Goal: Task Accomplishment & Management: Complete application form

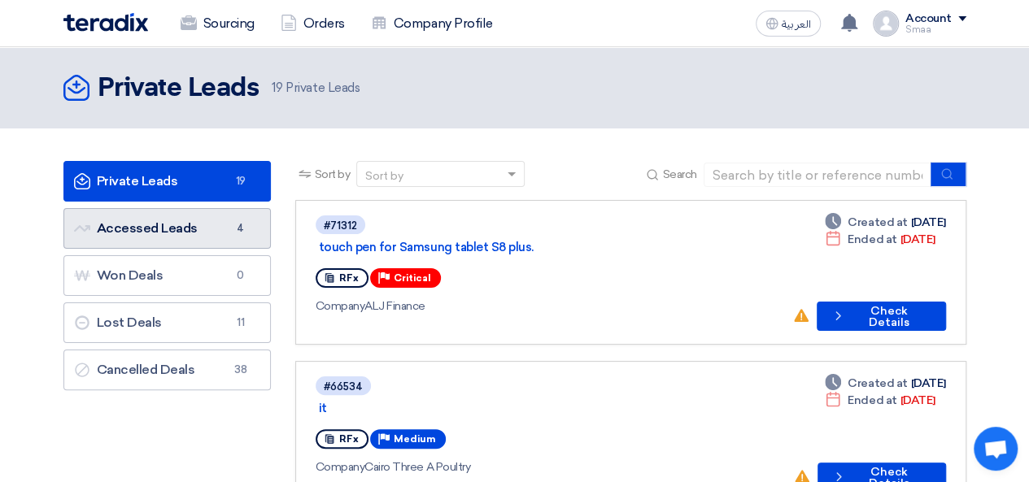
click at [199, 231] on link "Accessed Leads Accessed Leads 4" at bounding box center [166, 228] width 207 height 41
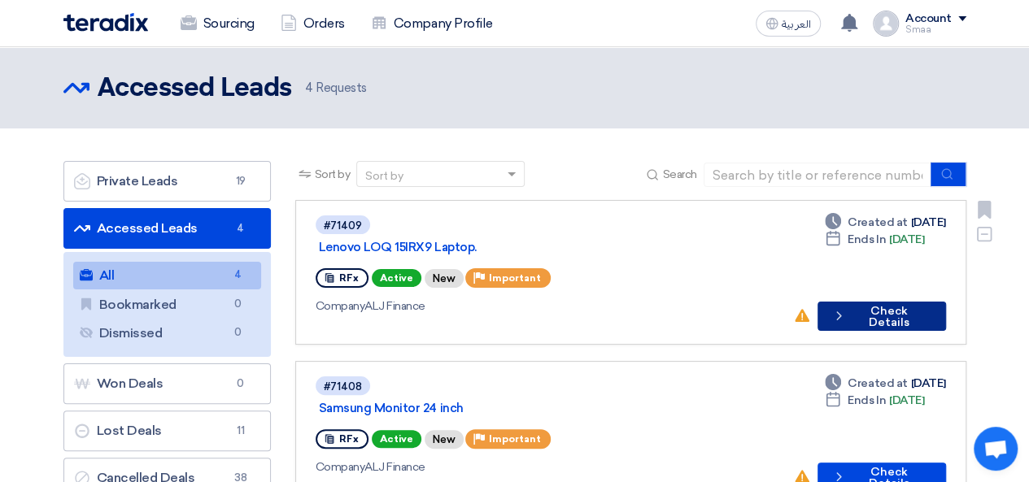
click at [866, 302] on button "Check details Check Details" at bounding box center [882, 316] width 129 height 29
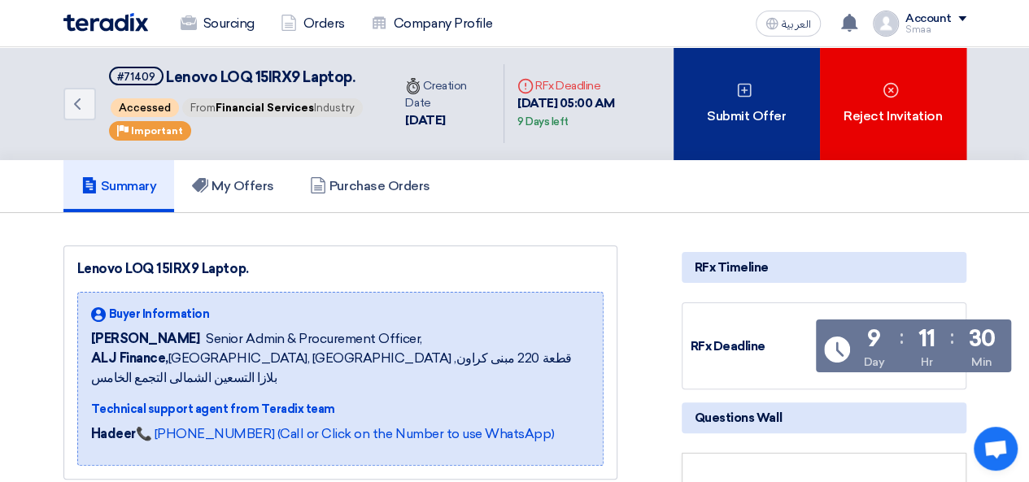
click at [713, 146] on div "Submit Offer" at bounding box center [747, 103] width 146 height 113
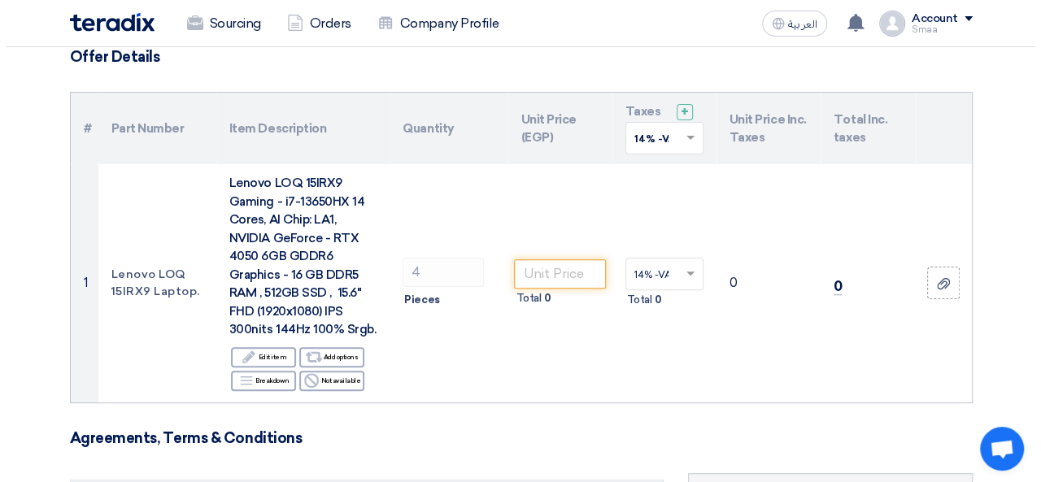
scroll to position [130, 0]
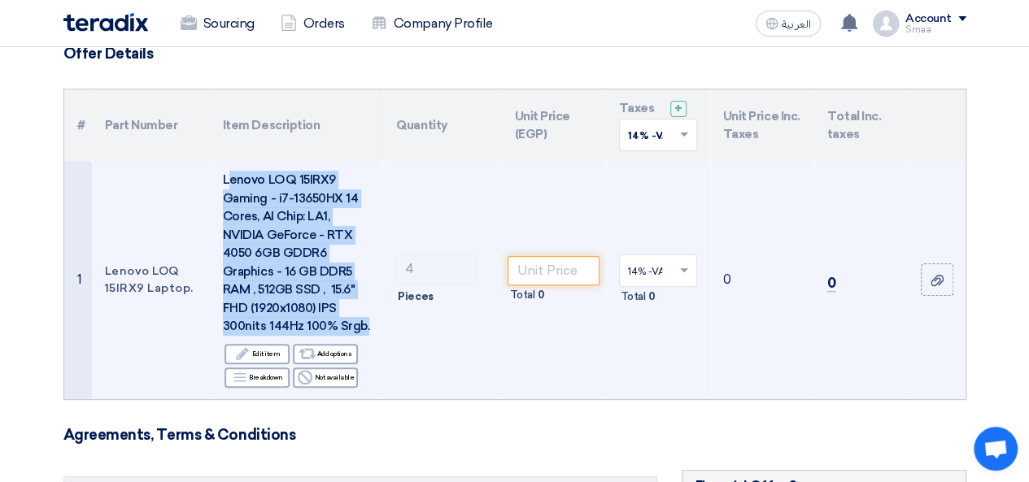
drag, startPoint x: 226, startPoint y: 181, endPoint x: 364, endPoint y: 331, distance: 203.8
click at [364, 331] on div "Lenovo LOQ 15IRX9 Gaming - i7-13650HX 14 Cores, AI Chip: LA1, NVIDIA GeForce - …" at bounding box center [296, 253] width 147 height 165
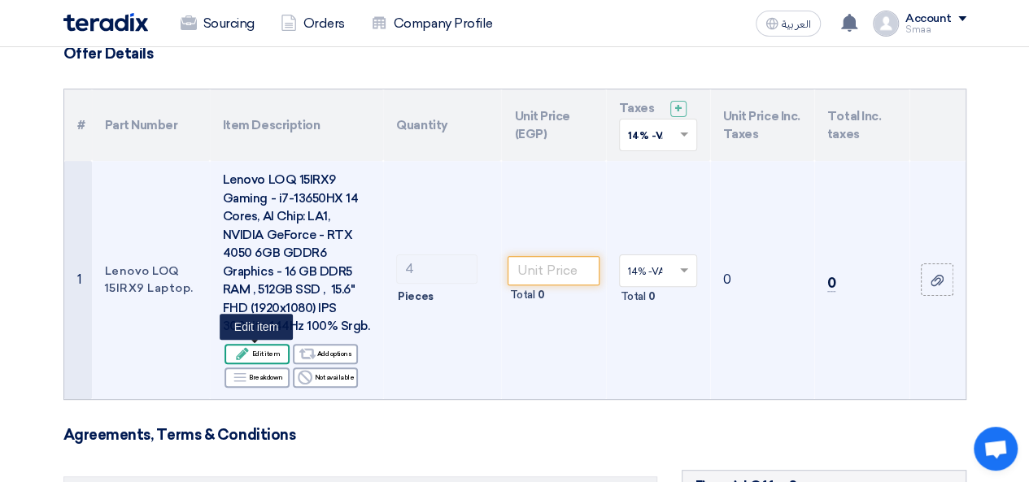
click at [269, 355] on div "Edit Edit item" at bounding box center [257, 354] width 65 height 20
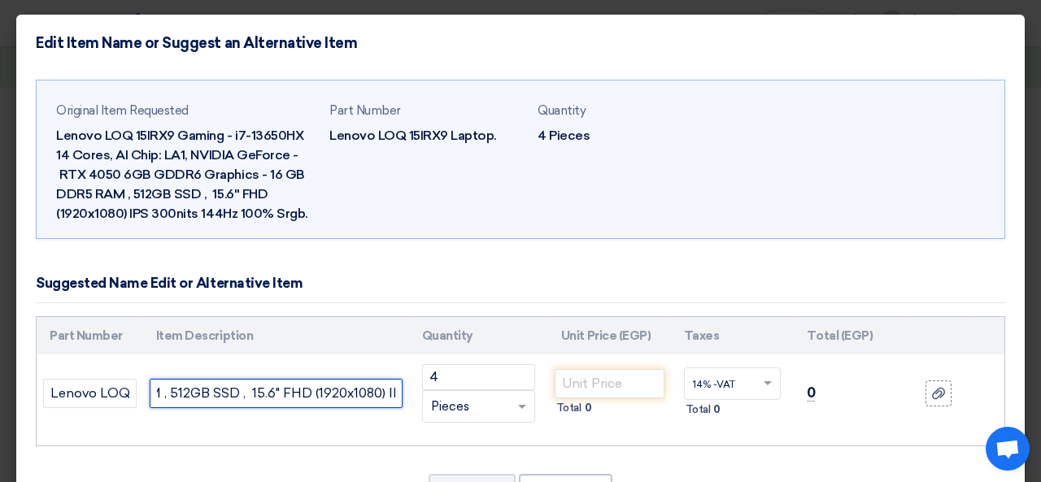
scroll to position [0, 1002]
drag, startPoint x: 154, startPoint y: 395, endPoint x: 430, endPoint y: 421, distance: 277.0
click at [430, 421] on tr "Lenovo LOQ 15IRX9 Laptop. Lenovo LOQ 15IRX9 Gaming- i7-13650HX 14 Cores, AI Chi…" at bounding box center [521, 394] width 968 height 78
paste input "Laptop Intel Core I7-13650HX 512GB SSD 16GB Ram Nvidia GeForce RTX 4050 6GB 15.…"
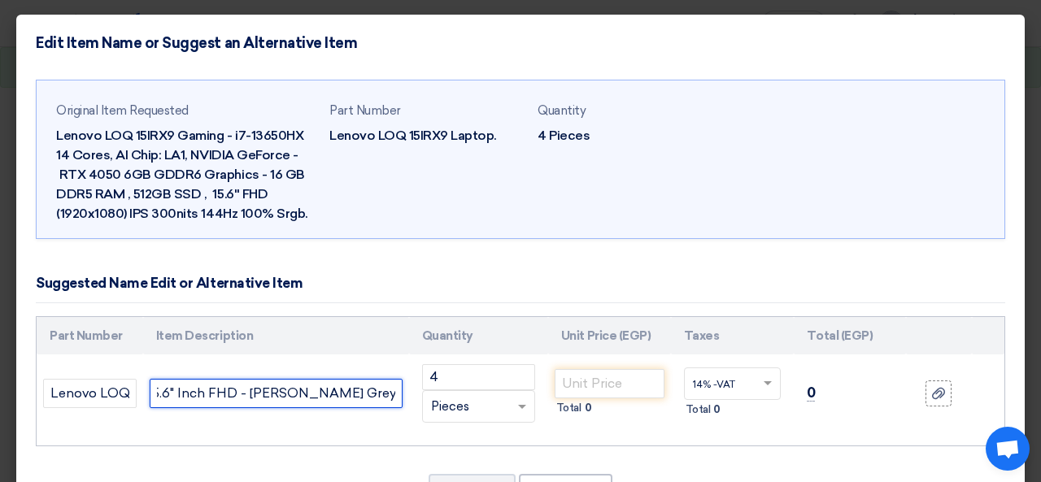
drag, startPoint x: 306, startPoint y: 394, endPoint x: 428, endPoint y: 396, distance: 122.1
click at [428, 396] on tr "Lenovo LOQ 15IRX9 Laptop. Lenovo LOQ 15IRX9 Gaming Laptop Intel Core I7-13650HX…" at bounding box center [521, 394] width 968 height 78
type input "Lenovo LOQ 15IRX9 Gaming Laptop Intel Core I7-13650HX 512GB SSD 16GB Ram Nvidia…"
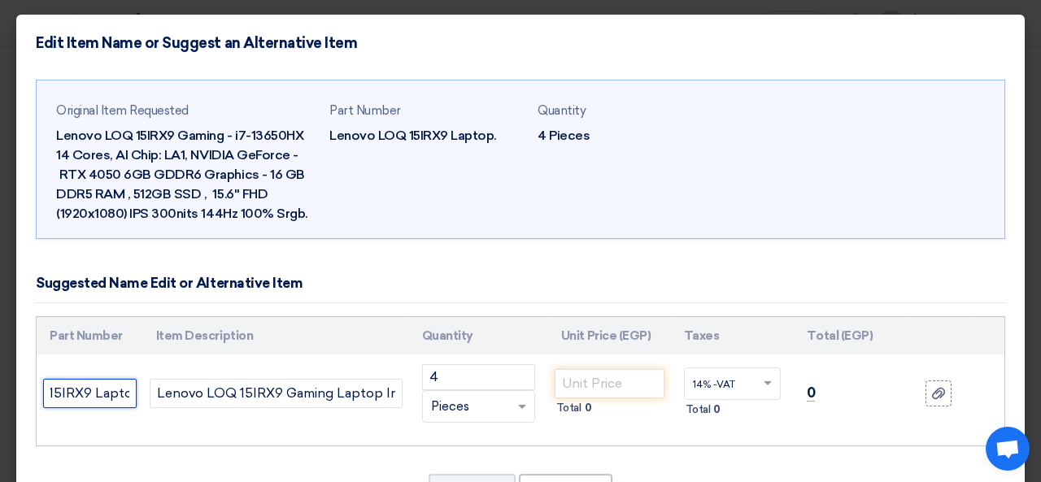
scroll to position [0, 95]
drag, startPoint x: 50, startPoint y: 391, endPoint x: 137, endPoint y: 394, distance: 86.3
click at [137, 394] on td "Lenovo LOQ 15IRX9 Laptop." at bounding box center [90, 394] width 107 height 78
paste input "83DV008PED"
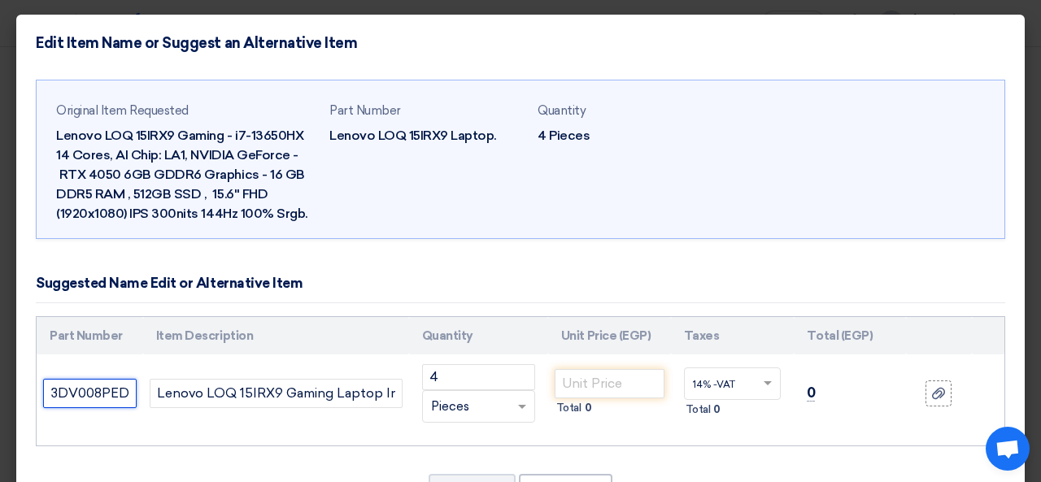
type input "83DV008PED"
click at [576, 391] on input "number" at bounding box center [610, 383] width 110 height 29
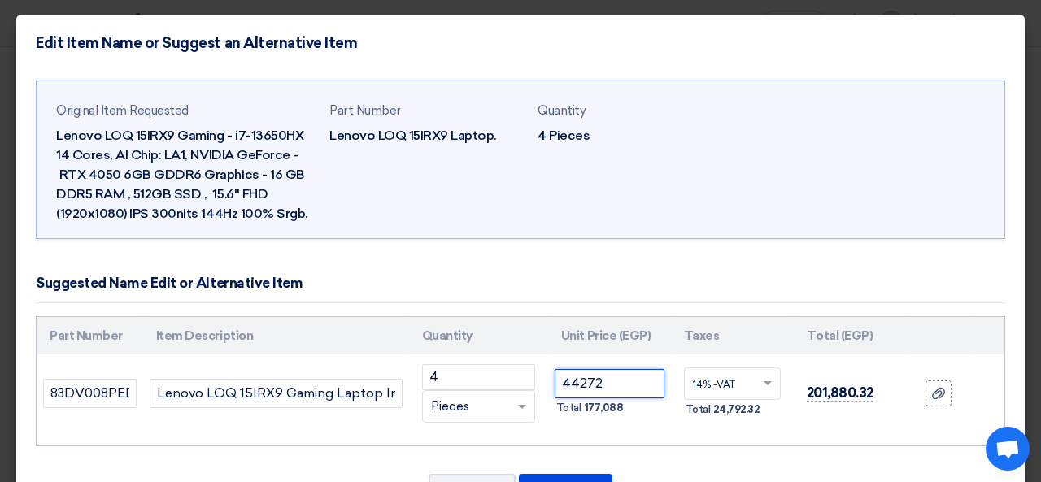
type input "44272"
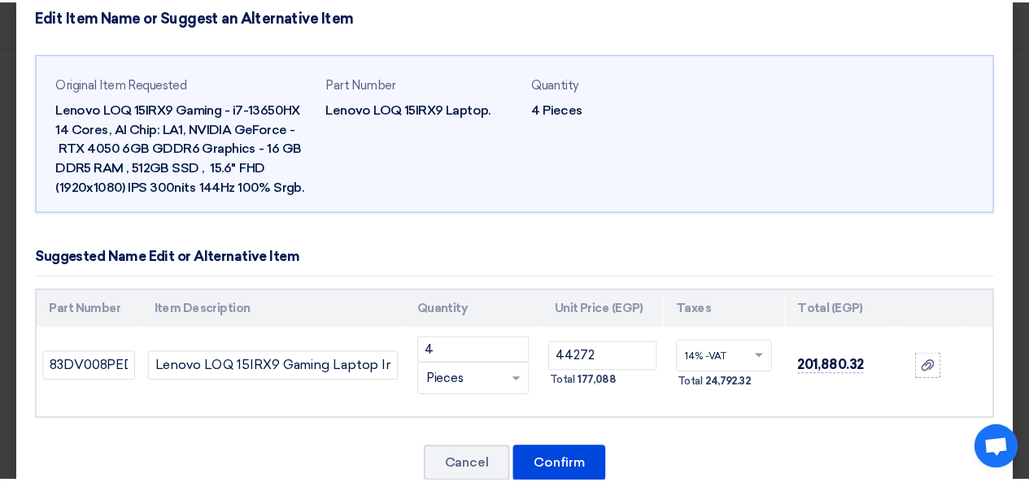
scroll to position [68, 0]
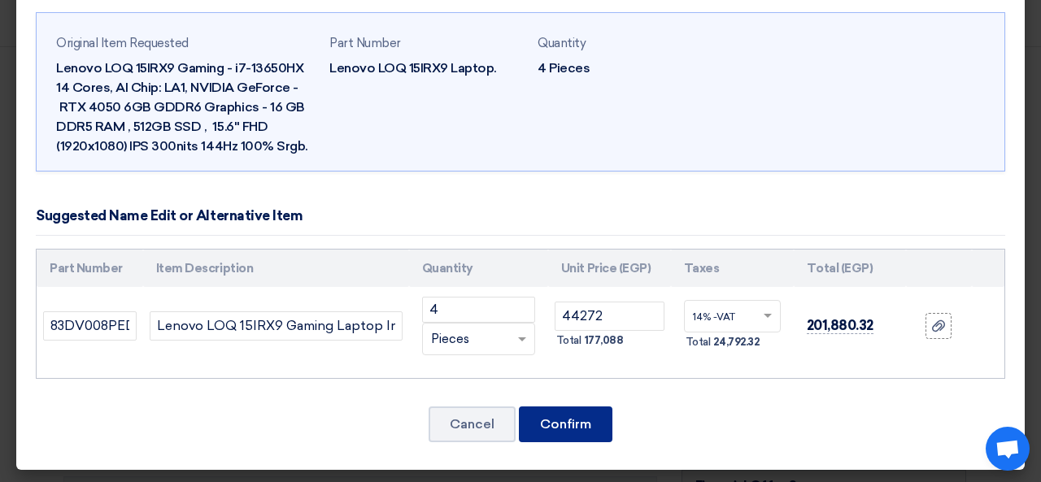
click at [565, 419] on button "Confirm" at bounding box center [566, 425] width 94 height 36
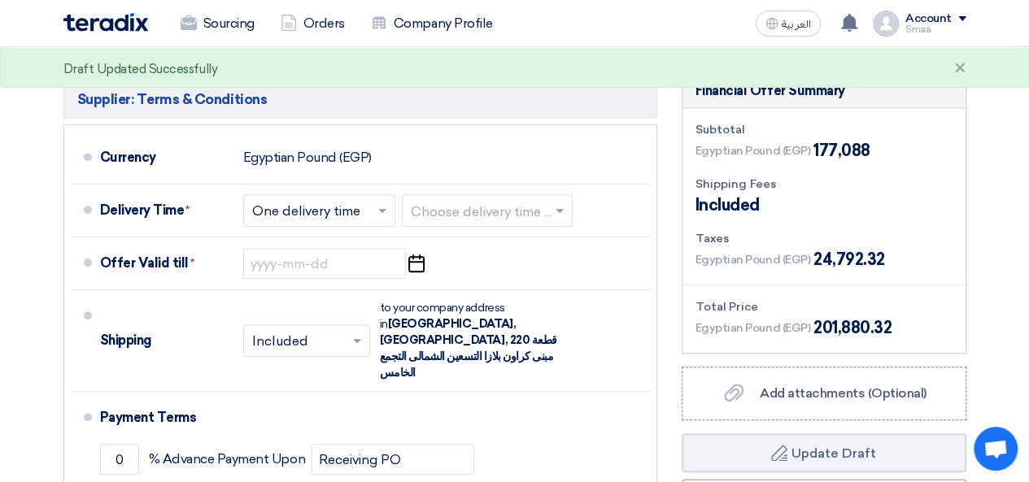
scroll to position [501, 0]
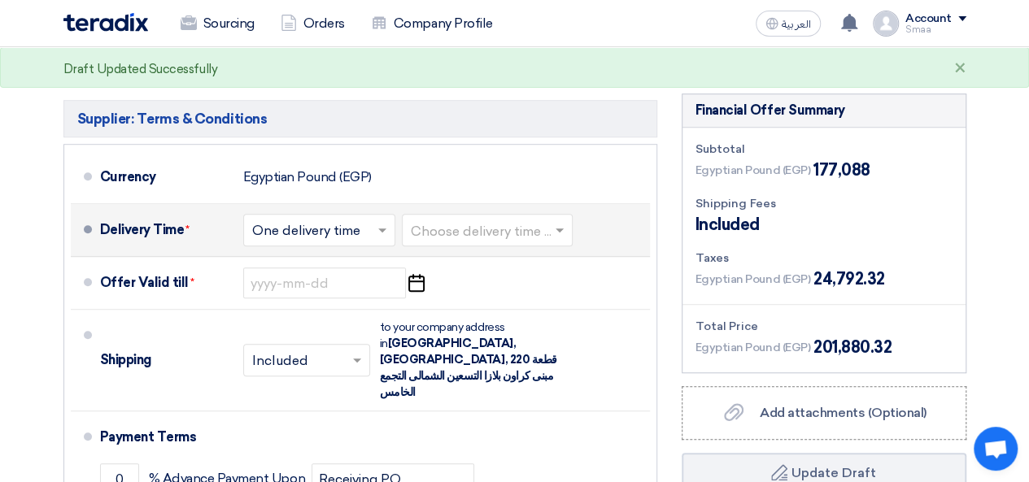
click at [391, 237] on span at bounding box center [384, 230] width 20 height 16
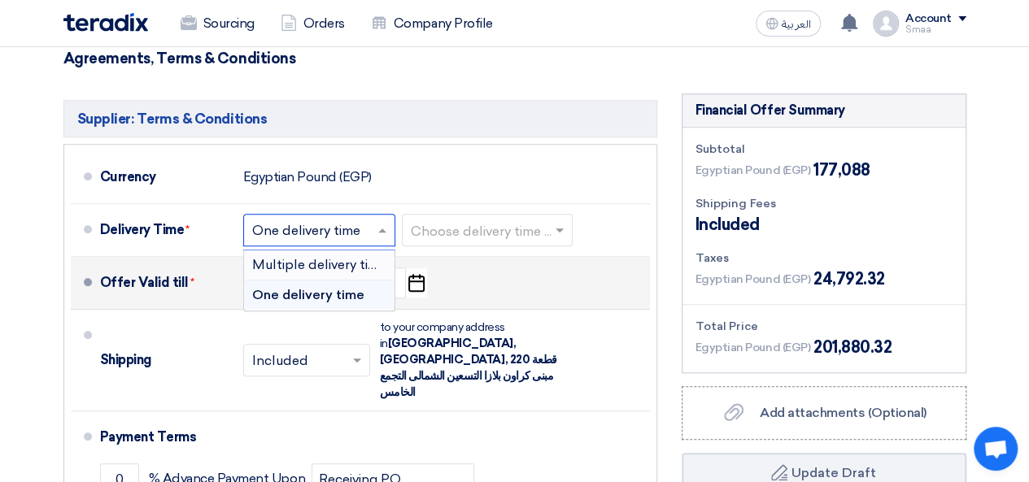
click at [538, 298] on div "Offer Valid till * Pick a date" at bounding box center [371, 283] width 543 height 39
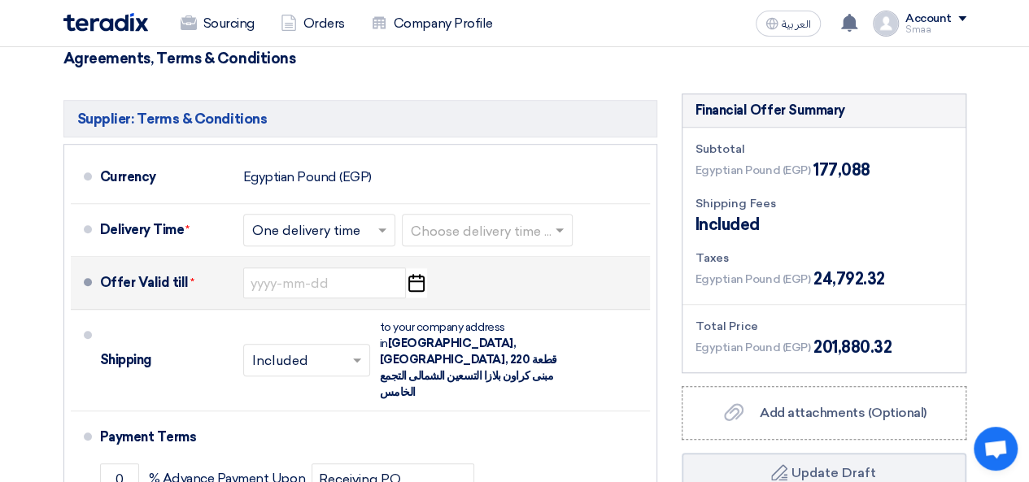
click at [420, 290] on use "button" at bounding box center [416, 283] width 16 height 18
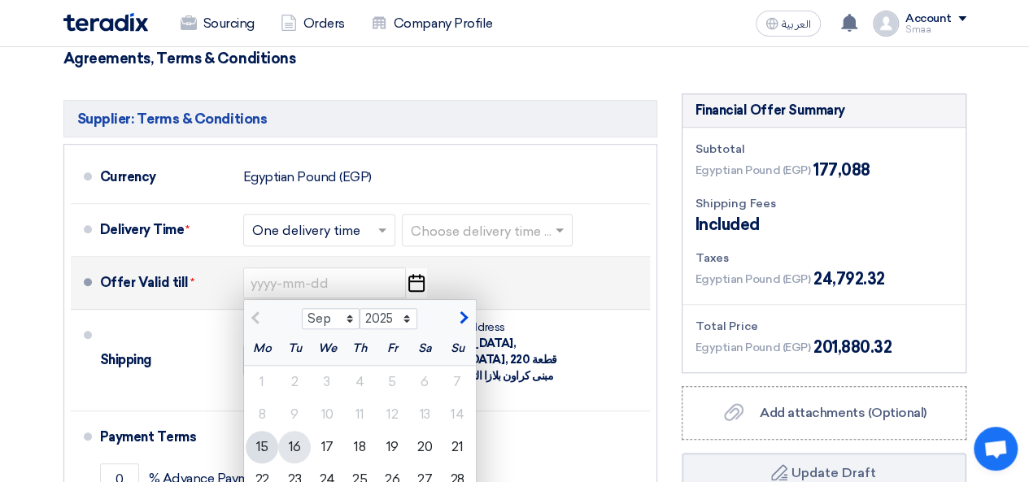
click at [293, 447] on div "16" at bounding box center [294, 447] width 33 height 33
type input "[DATE]"
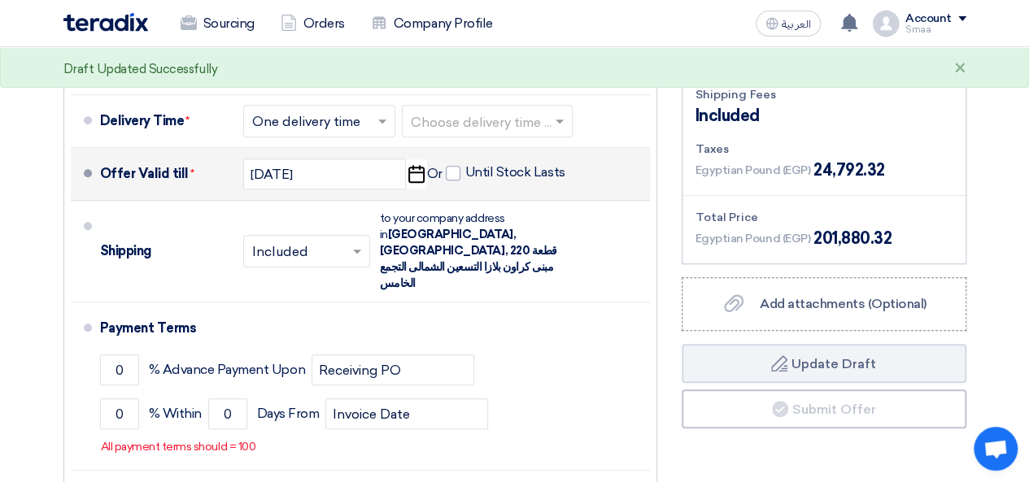
scroll to position [613, 0]
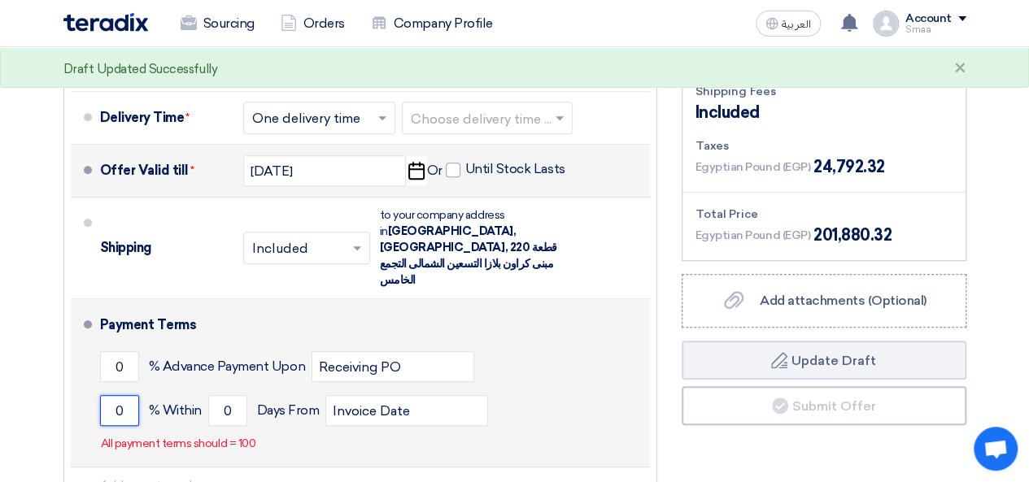
click at [133, 395] on input "0" at bounding box center [119, 410] width 39 height 31
type input "100"
click at [229, 395] on input "0" at bounding box center [227, 410] width 39 height 31
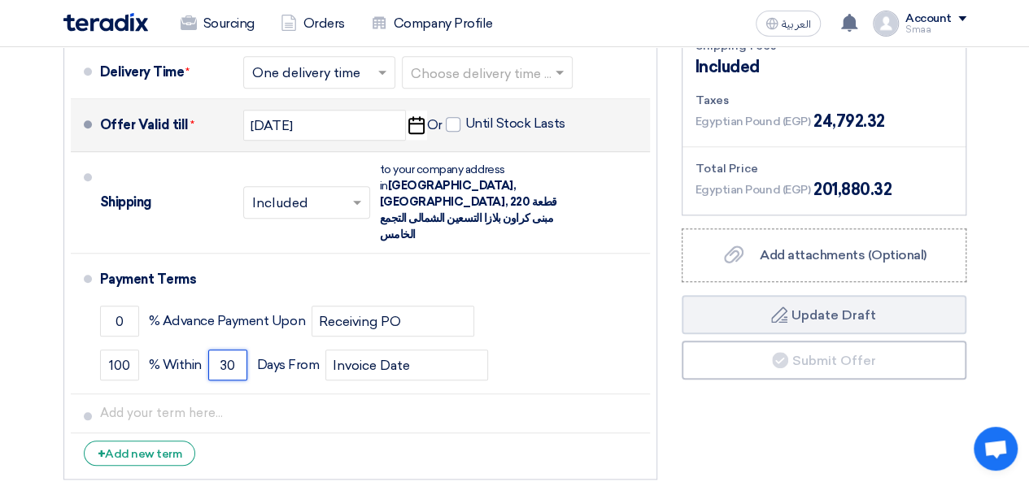
scroll to position [768, 0]
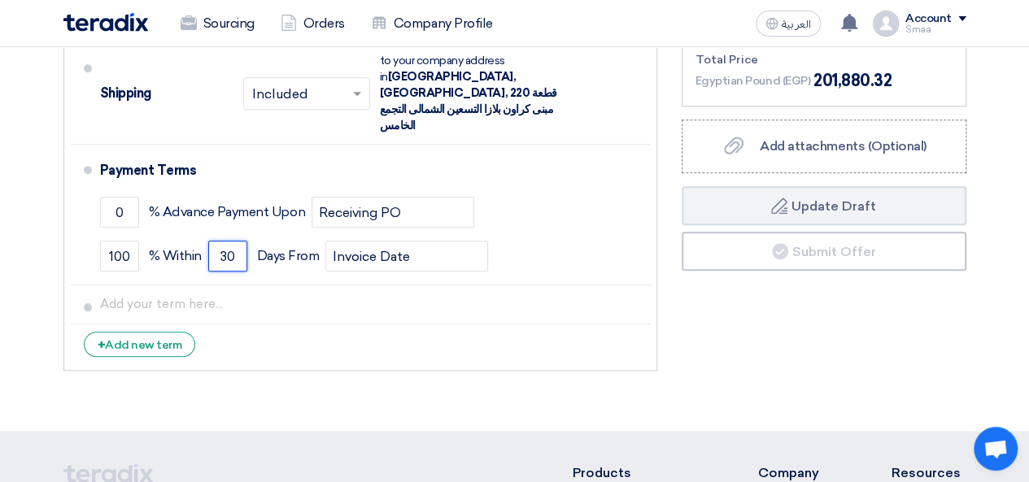
type input "30"
click at [418, 325] on li "+ Add new term" at bounding box center [360, 344] width 579 height 39
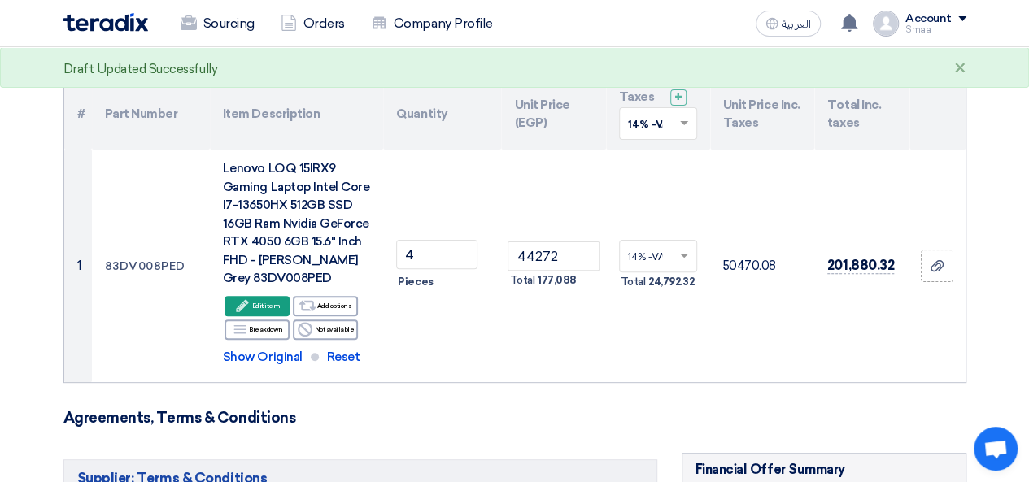
scroll to position [235, 0]
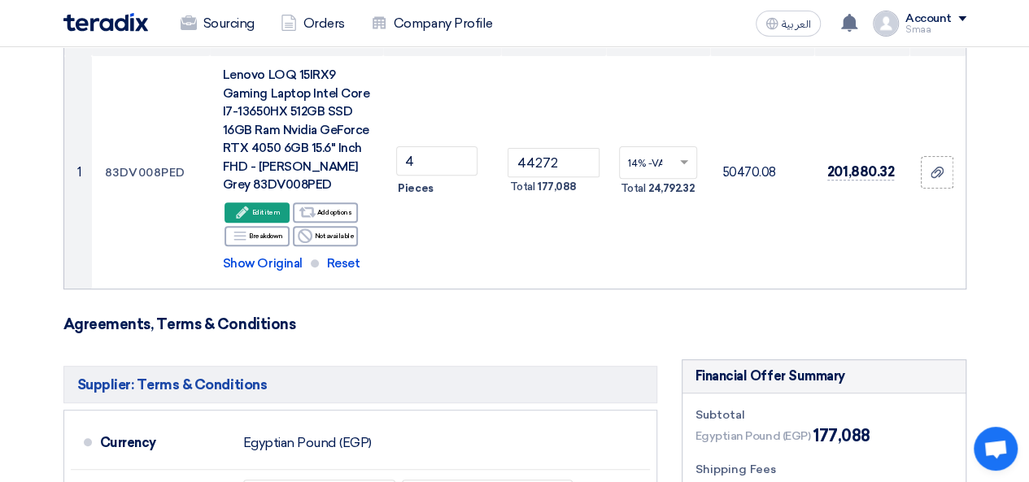
click at [487, 368] on h5 "Supplier: Terms & Conditions" at bounding box center [360, 384] width 594 height 37
click at [423, 337] on form "Offer Details # Part Number Item Description Quantity Unit Price (EGP) Taxes + …" at bounding box center [514, 426] width 903 height 972
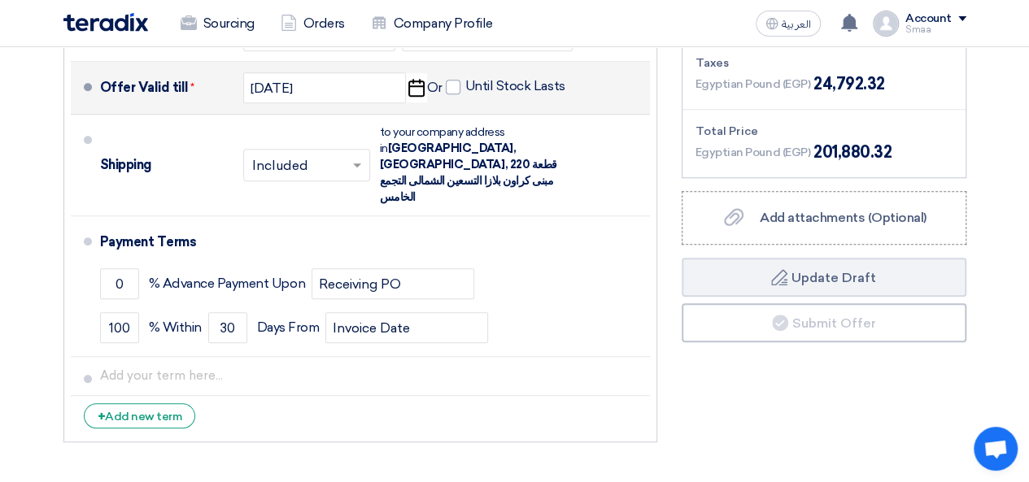
scroll to position [707, 0]
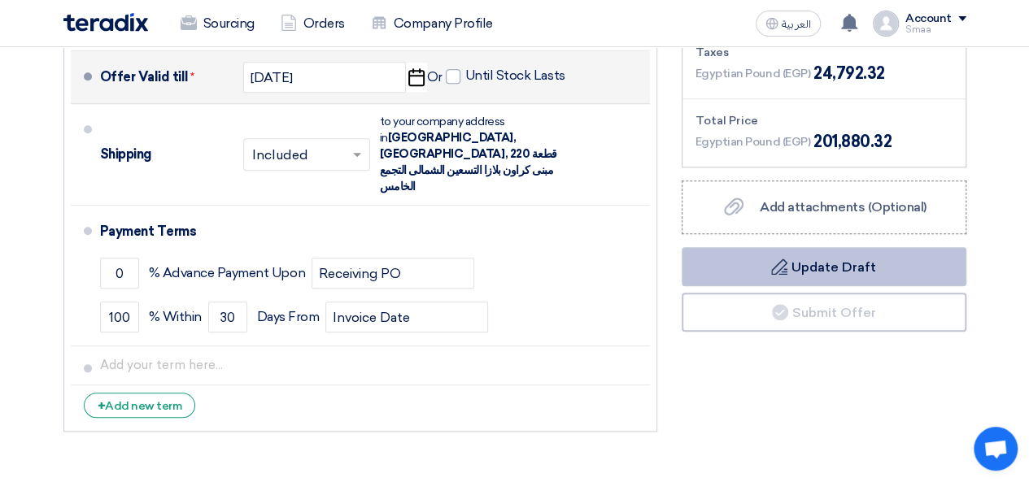
click at [695, 257] on button "Draft Update Draft" at bounding box center [824, 266] width 285 height 39
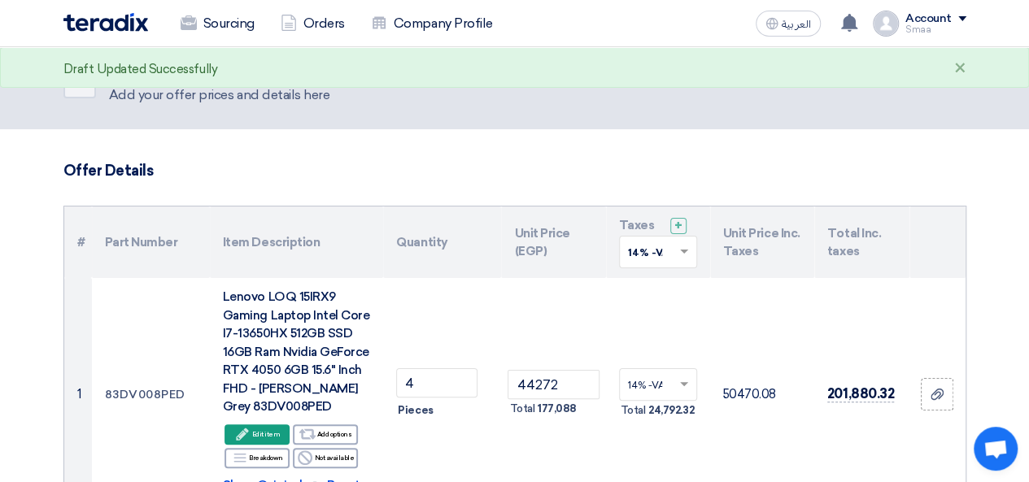
scroll to position [0, 0]
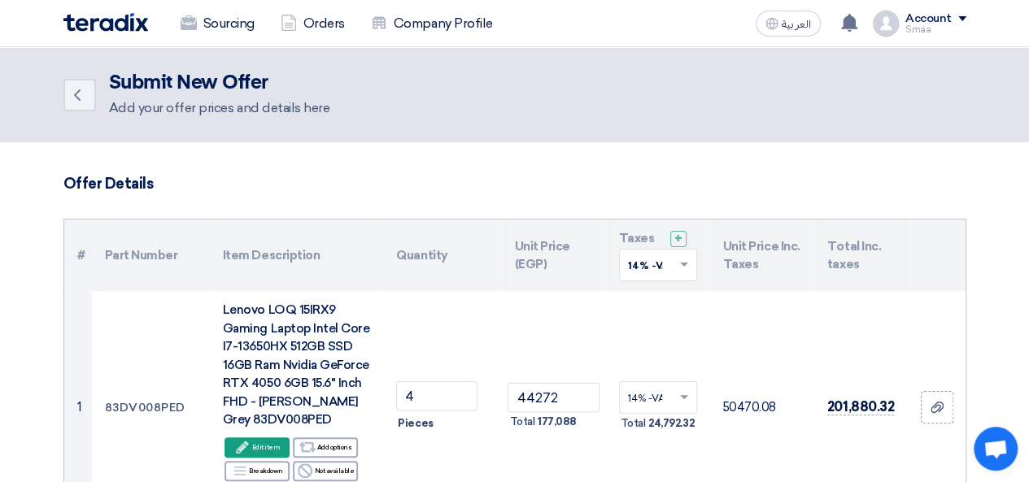
click at [158, 91] on h2 "Submit New Offer" at bounding box center [219, 83] width 221 height 23
click at [75, 102] on icon "Back" at bounding box center [78, 95] width 20 height 20
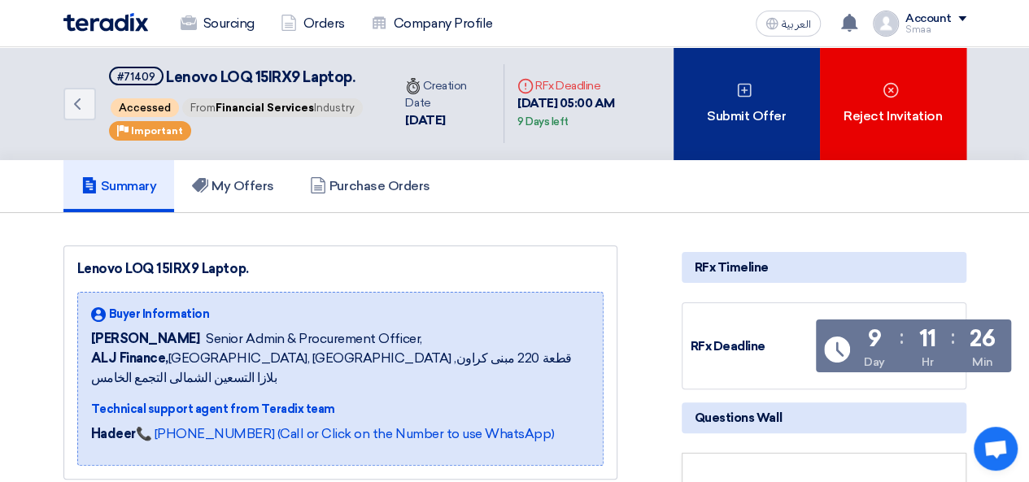
click at [756, 135] on div "Submit Offer" at bounding box center [747, 103] width 146 height 113
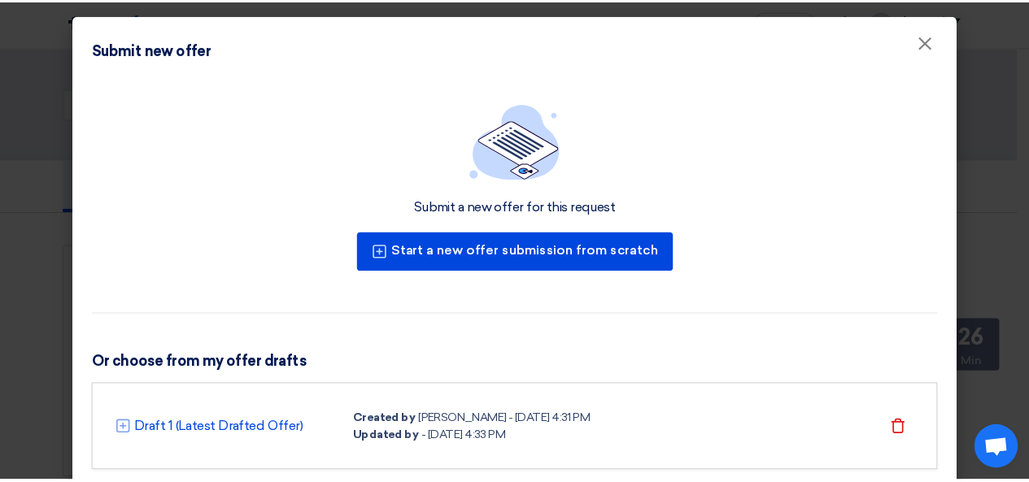
scroll to position [46, 0]
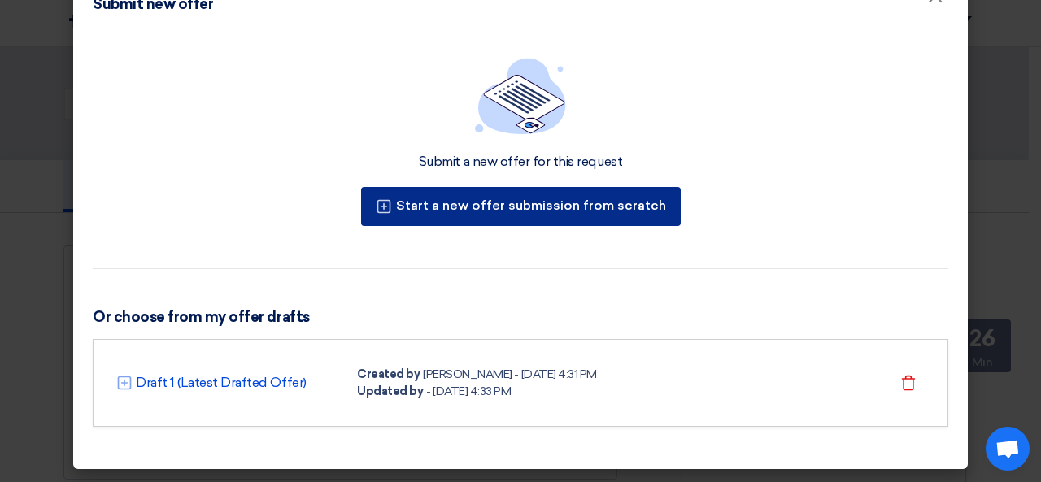
click at [491, 220] on button "Start a new offer submission from scratch" at bounding box center [521, 206] width 320 height 39
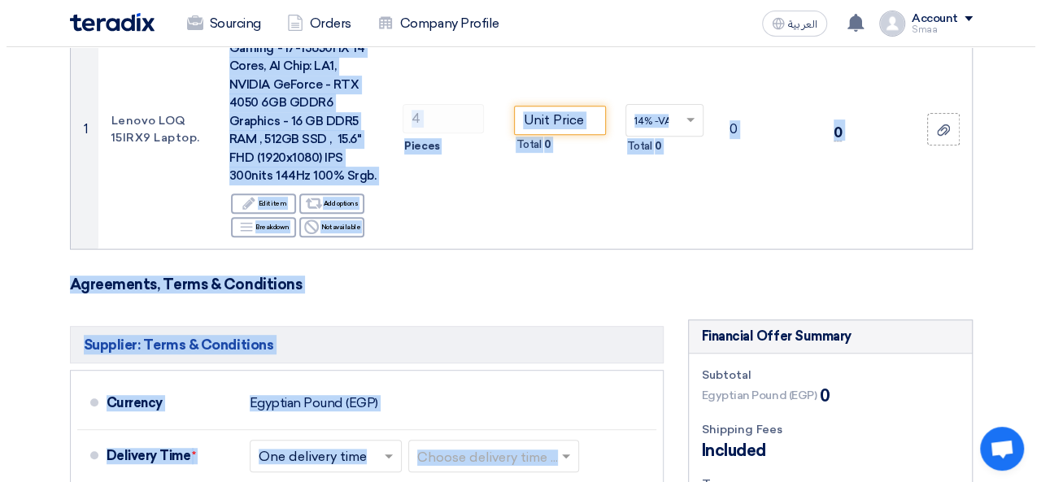
scroll to position [338, 0]
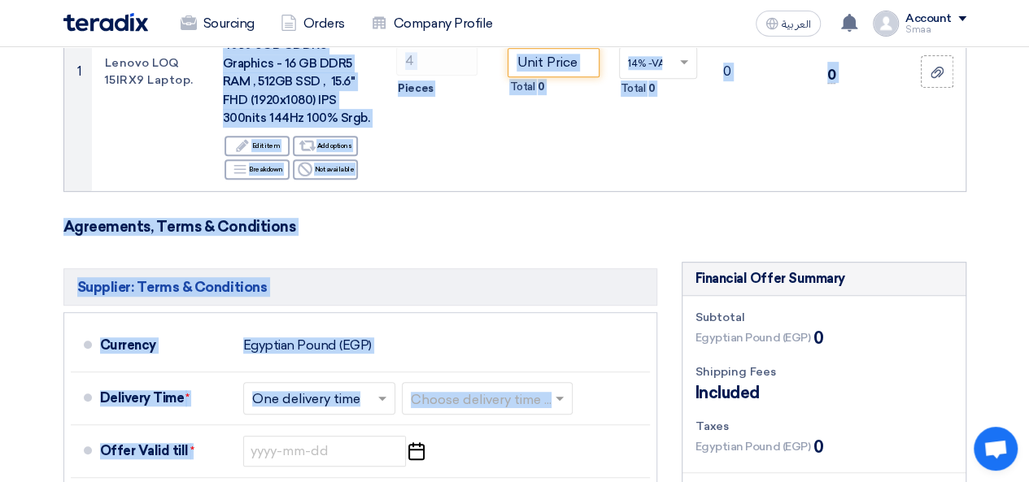
drag, startPoint x: 223, startPoint y: 310, endPoint x: 273, endPoint y: 221, distance: 102.0
click at [273, 221] on form "Offer Details # Part Number Item Description Quantity Unit Price (EGP) Taxes + …" at bounding box center [514, 339] width 903 height 1006
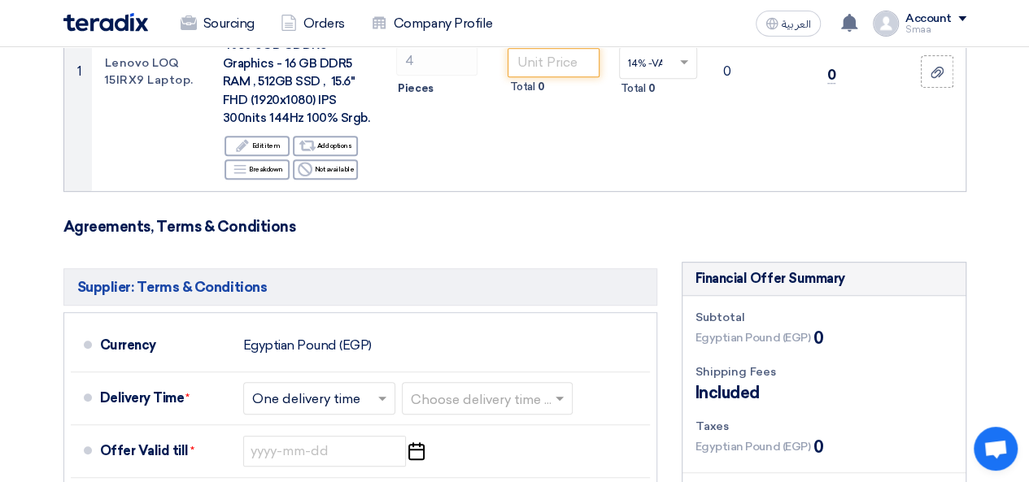
click at [428, 221] on h3 "Agreements, Terms & Conditions" at bounding box center [514, 227] width 903 height 18
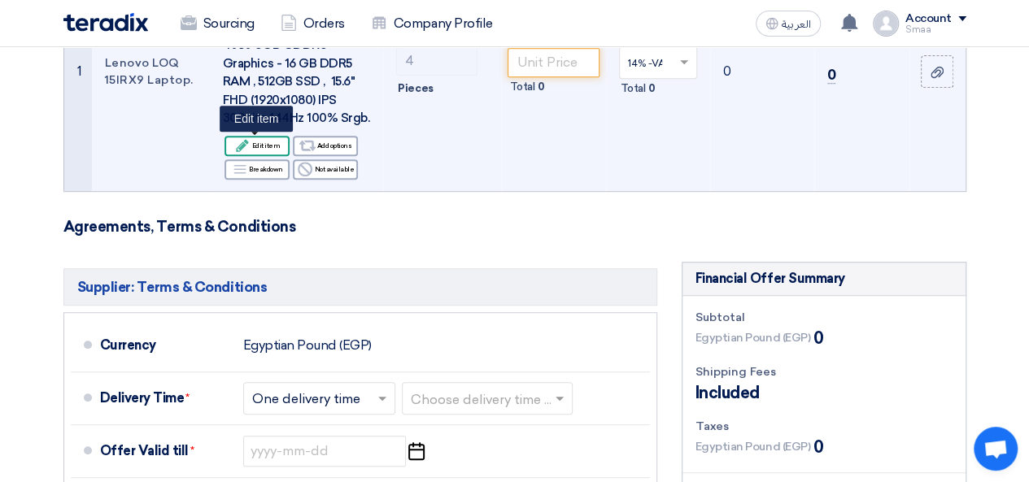
click at [268, 142] on div "Edit Edit item" at bounding box center [257, 146] width 65 height 20
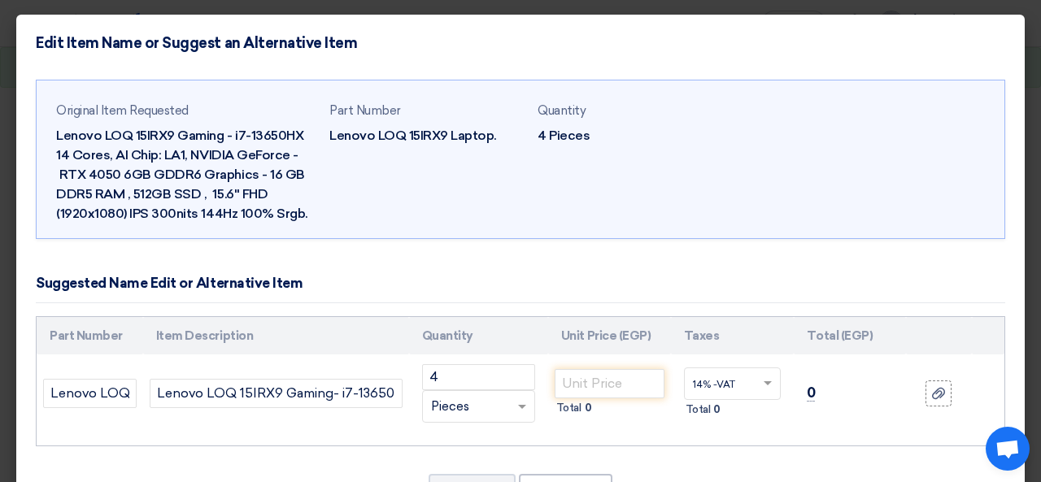
drag, startPoint x: 295, startPoint y: 220, endPoint x: 20, endPoint y: 120, distance: 293.7
click at [20, 120] on div "Original Item Requested Lenovo LOQ 15IRX9 Gaming - i7-13650HX 14 Cores, AI Chip…" at bounding box center [520, 305] width 1009 height 467
click at [279, 244] on div "Original Item Requested Lenovo LOQ 15IRX9 Gaming - i7-13650HX 14 Cores, AI Chip…" at bounding box center [520, 305] width 1009 height 467
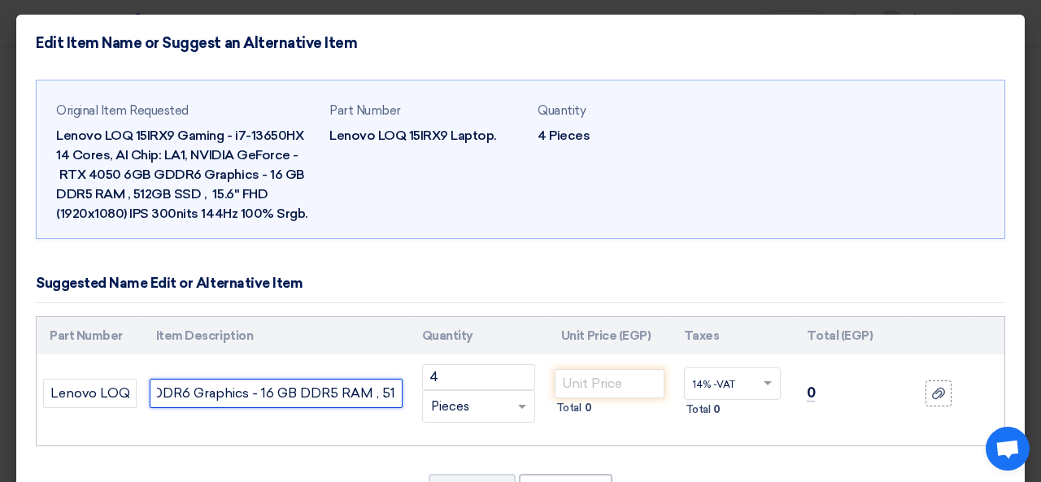
scroll to position [0, 1002]
drag, startPoint x: 155, startPoint y: 395, endPoint x: 413, endPoint y: 405, distance: 258.9
click at [413, 405] on tr "Lenovo LOQ 15IRX9 Laptop. Lenovo LOQ 15IRX9 Gaming- i7-13650HX 14 Cores, AI Chi…" at bounding box center [521, 394] width 968 height 78
paste input "Laptop Intel Core I7-13650HX 512GB SSD 16GB Ram Nvidia GeForce RTX 4050 6GB 15.…"
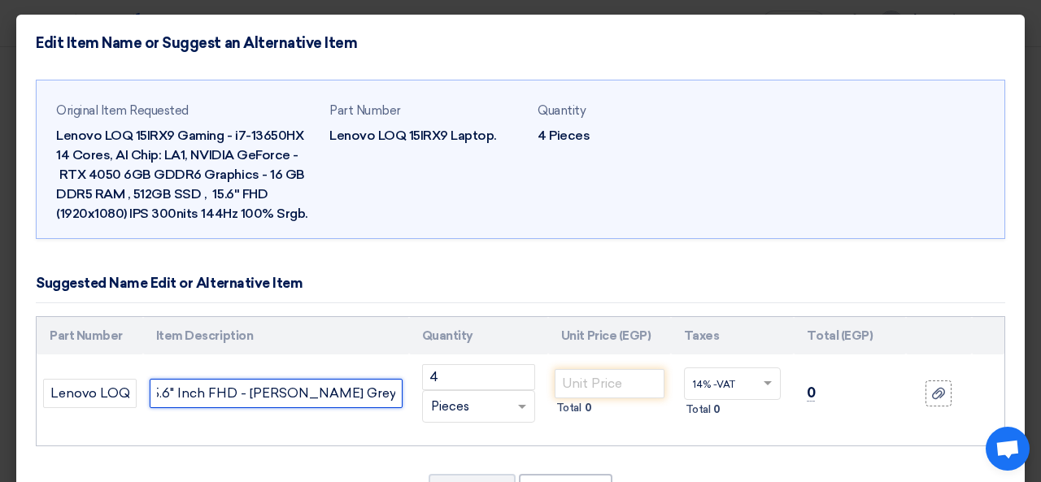
drag, startPoint x: 303, startPoint y: 395, endPoint x: 408, endPoint y: 399, distance: 105.1
click at [408, 399] on tr "Lenovo LOQ 15IRX9 Laptop. Lenovo LOQ 15IRX9 Gaming Laptop Intel Core I7-13650HX…" at bounding box center [521, 394] width 968 height 78
type input "Lenovo LOQ 15IRX9 Gaming Laptop Intel Core I7-13650HX 512GB SSD 16GB Ram Nvidia…"
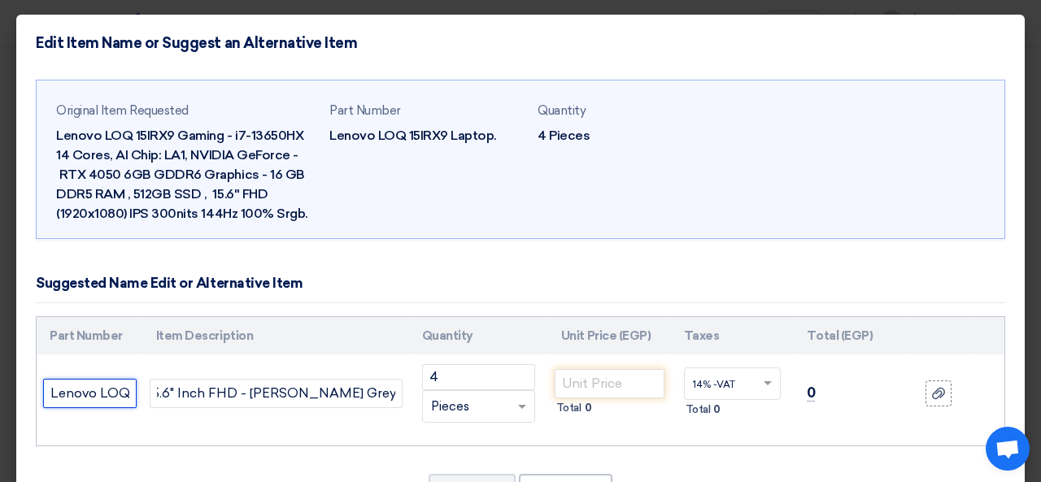
scroll to position [0, 0]
drag, startPoint x: 130, startPoint y: 390, endPoint x: 20, endPoint y: 378, distance: 110.4
click at [20, 378] on div "Original Item Requested Lenovo LOQ 15IRX9 Gaming - i7-13650HX 14 Cores, AI Chip…" at bounding box center [520, 305] width 1009 height 467
paste input "83DV008PED"
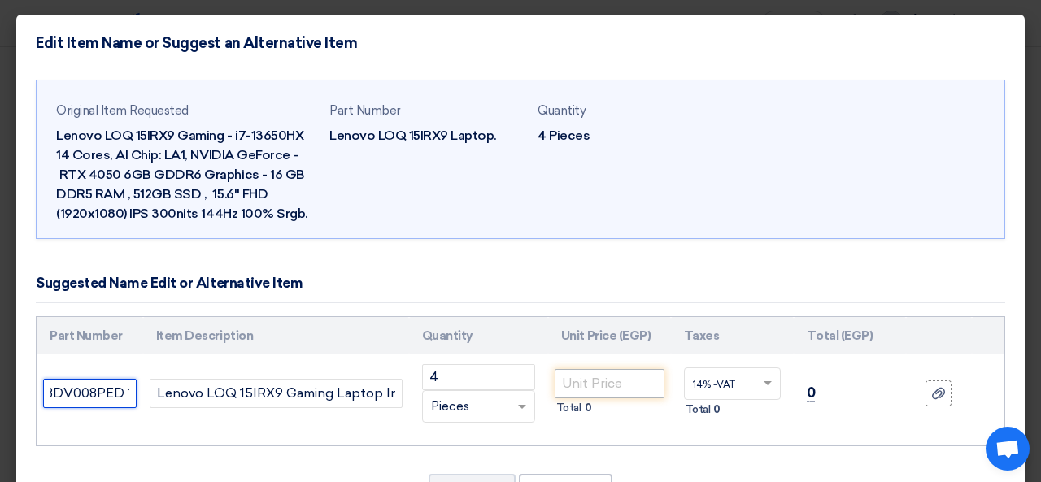
type input "83DV008PED 15IRX9 Laptop."
click at [587, 387] on input "number" at bounding box center [610, 383] width 110 height 29
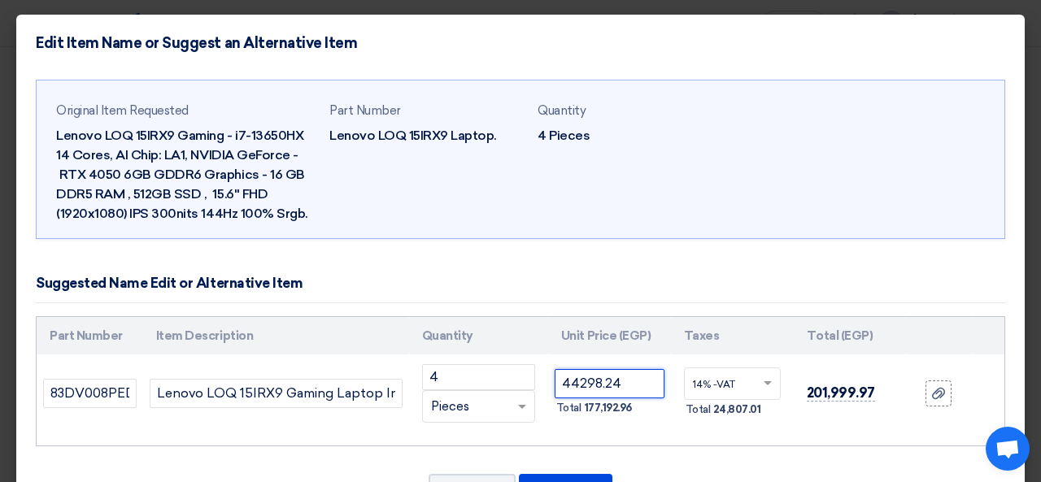
type input "44298.24"
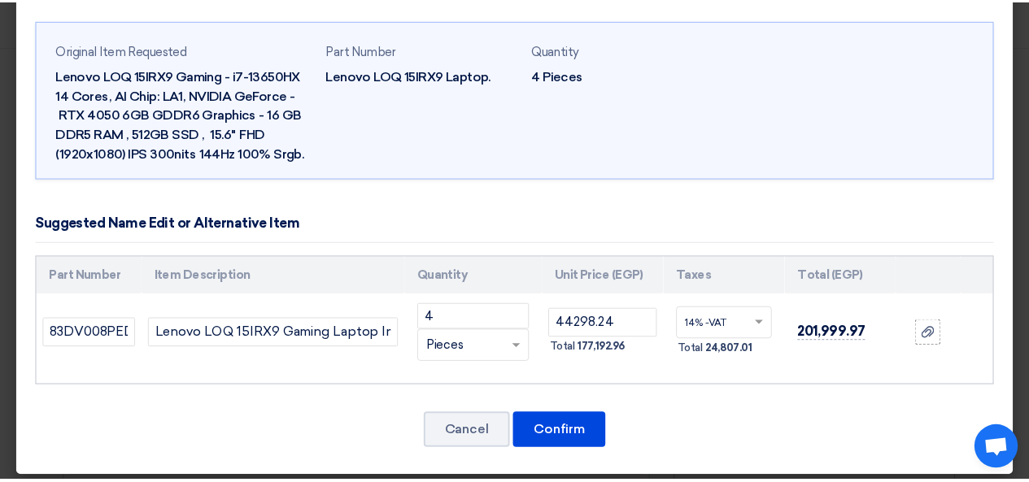
scroll to position [66, 0]
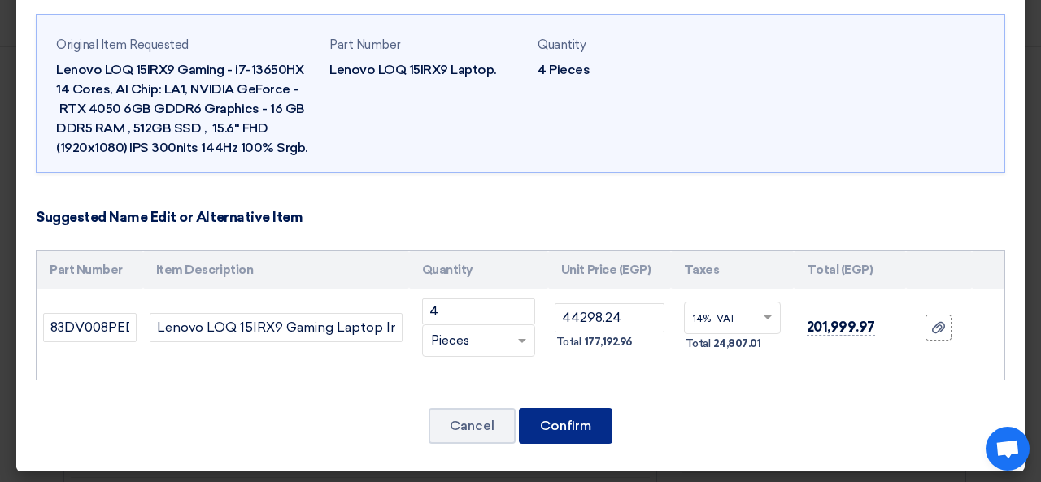
click at [586, 413] on button "Confirm" at bounding box center [566, 426] width 94 height 36
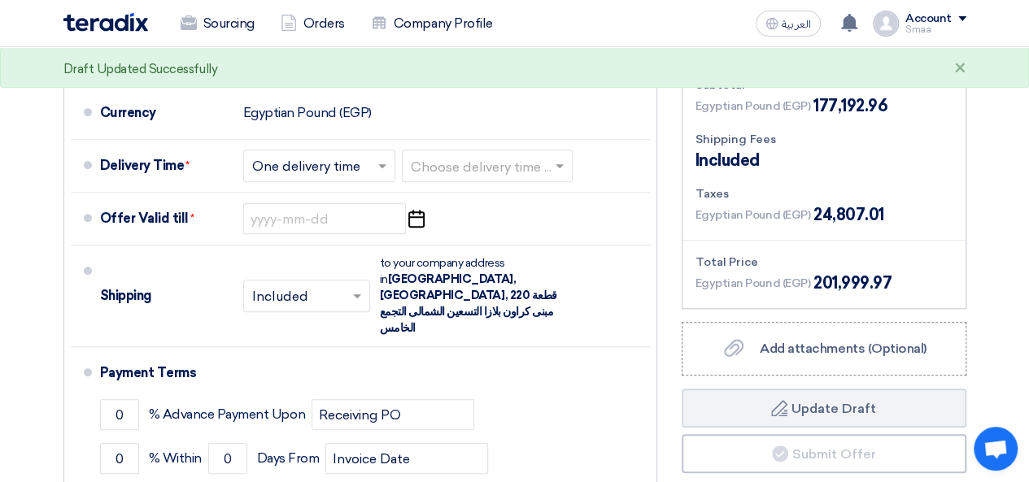
scroll to position [495, 0]
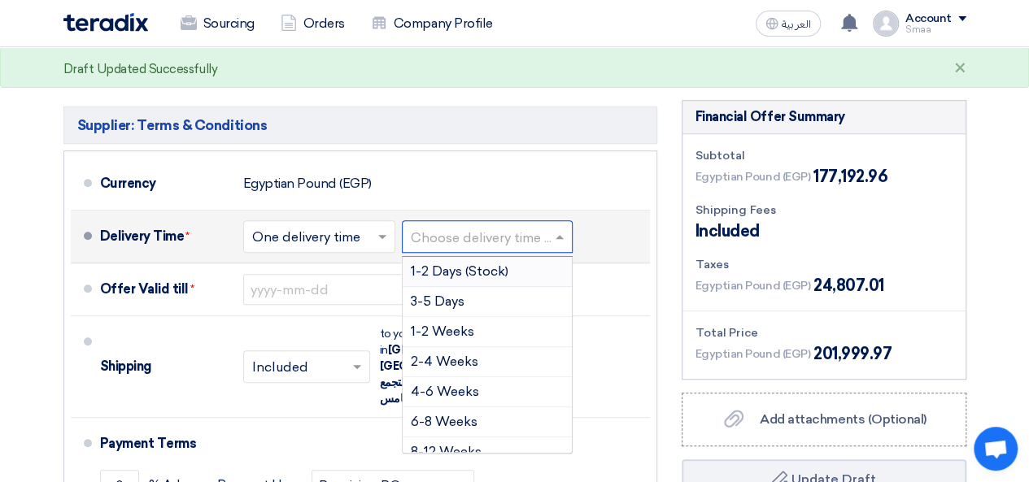
click at [461, 228] on input "text" at bounding box center [488, 239] width 155 height 24
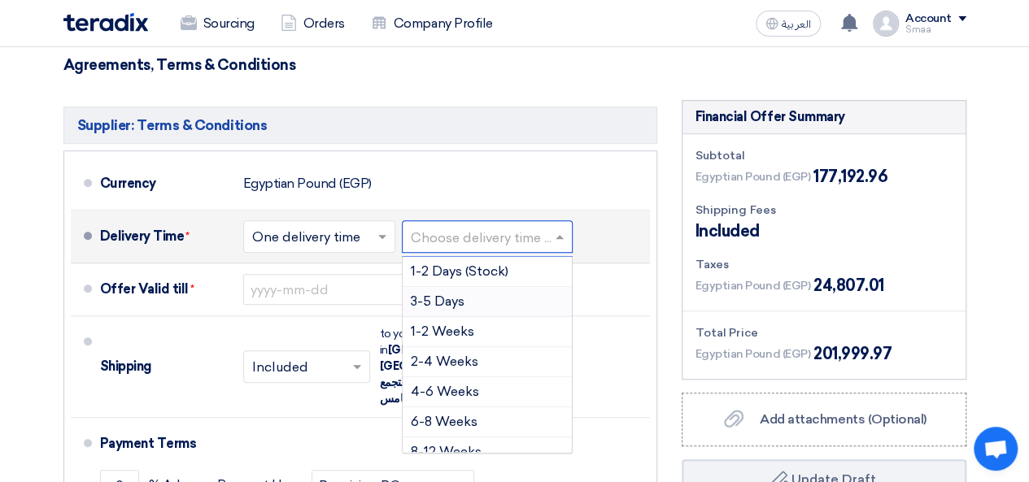
click at [457, 305] on span "3-5 Days" at bounding box center [438, 301] width 54 height 15
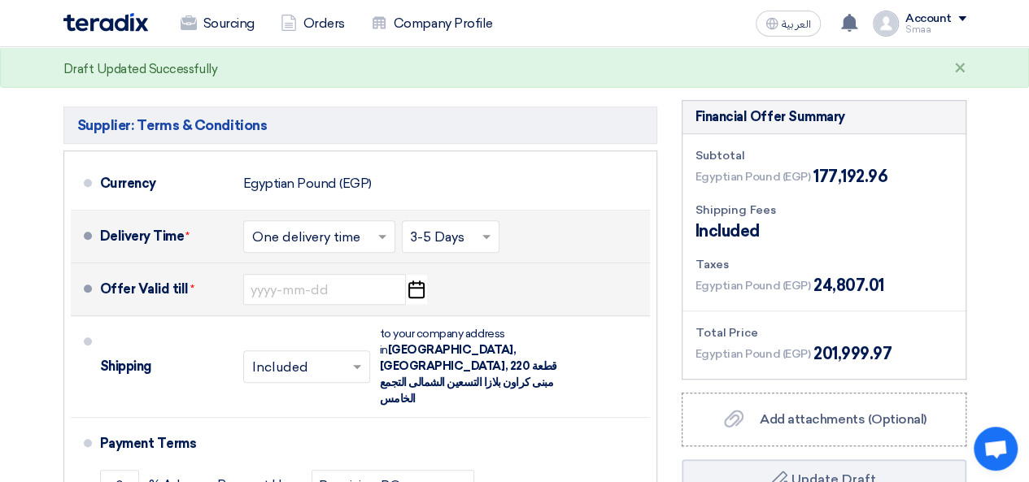
click at [412, 297] on icon "Pick a date" at bounding box center [416, 289] width 22 height 29
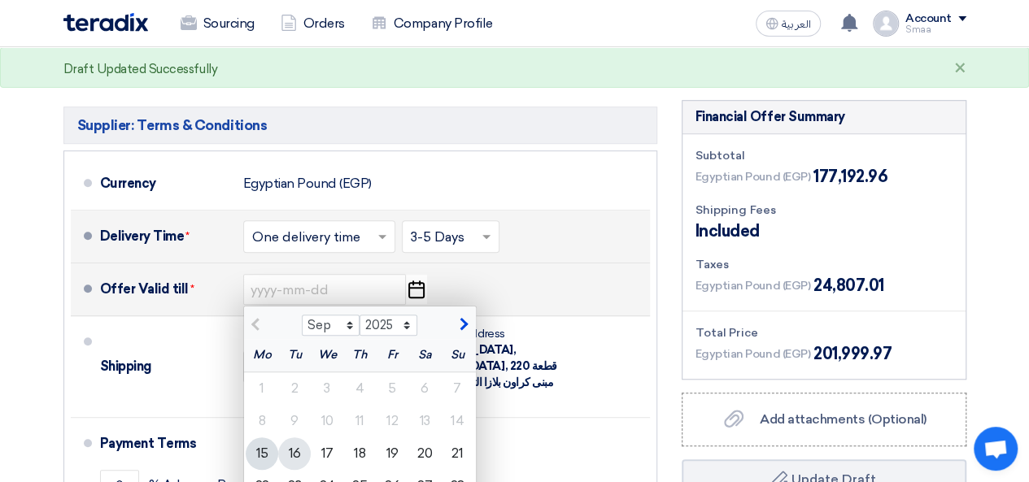
click at [296, 451] on div "16" at bounding box center [294, 454] width 33 height 33
type input "[DATE]"
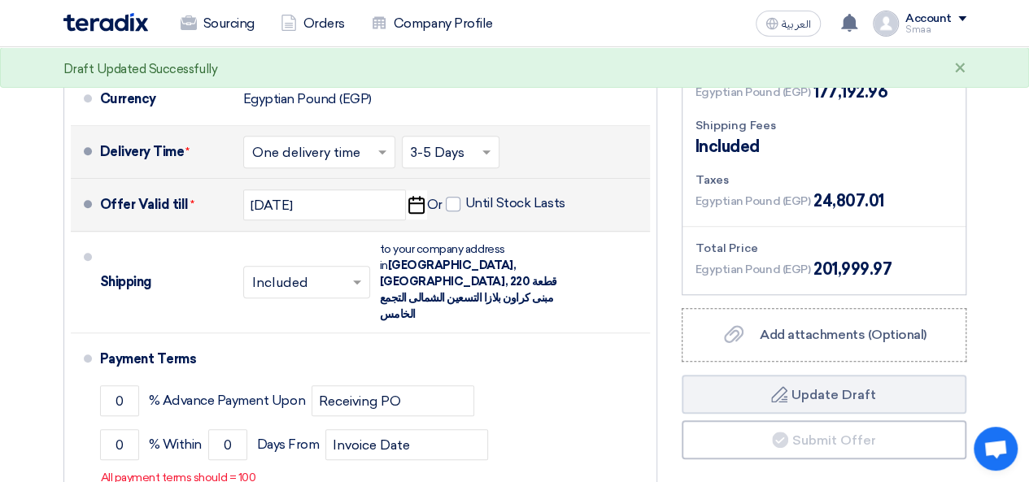
scroll to position [604, 0]
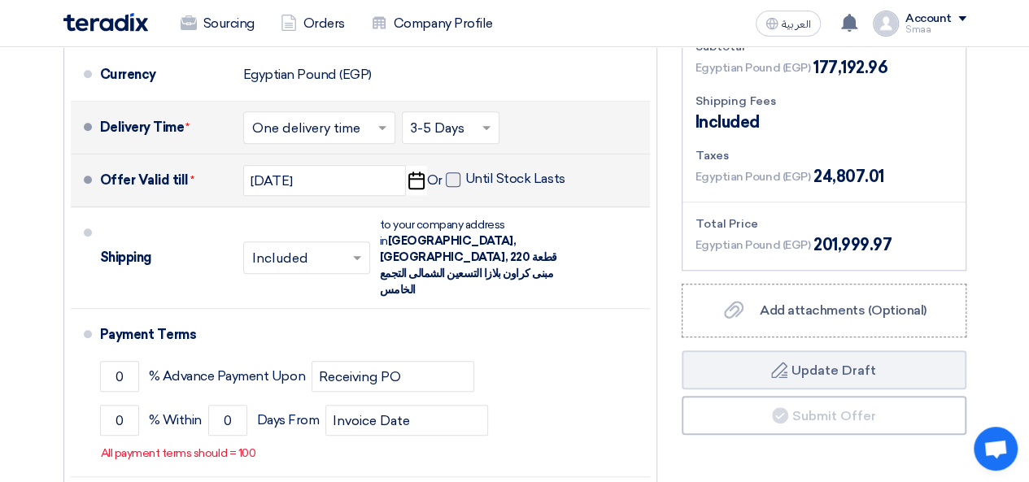
click at [460, 181] on label "Until Stock Lasts" at bounding box center [506, 179] width 120 height 16
click at [465, 181] on input "Until Stock Lasts" at bounding box center [516, 186] width 103 height 31
checkbox input "true"
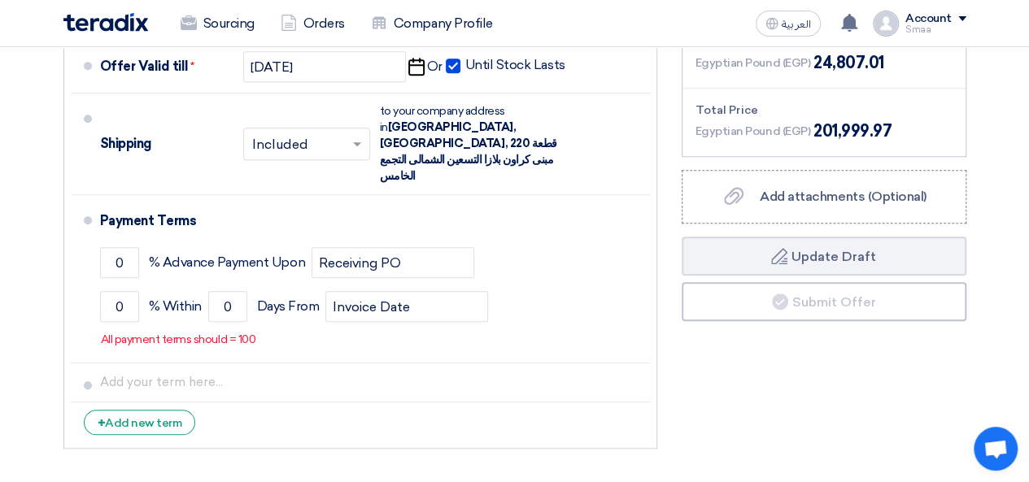
scroll to position [708, 0]
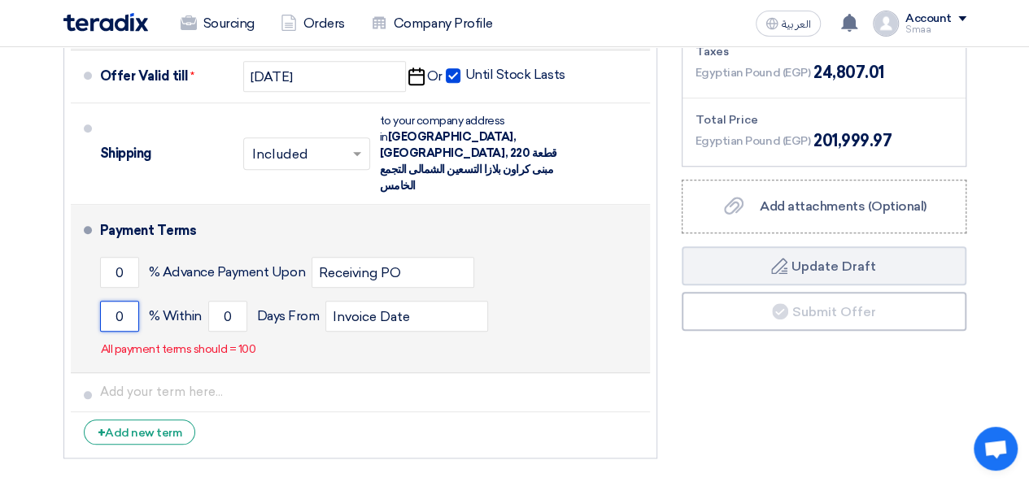
click at [124, 301] on input "0" at bounding box center [119, 316] width 39 height 31
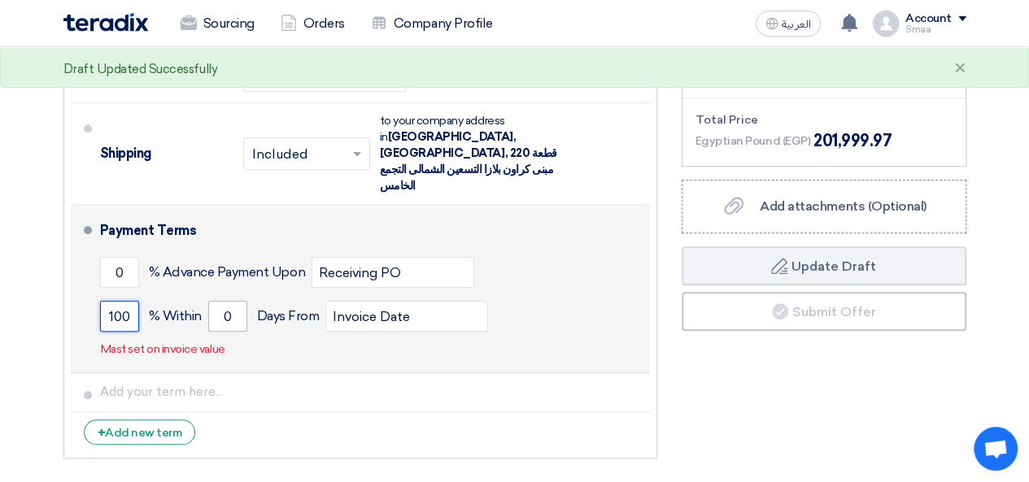
type input "100"
click at [238, 301] on input "0" at bounding box center [227, 316] width 39 height 31
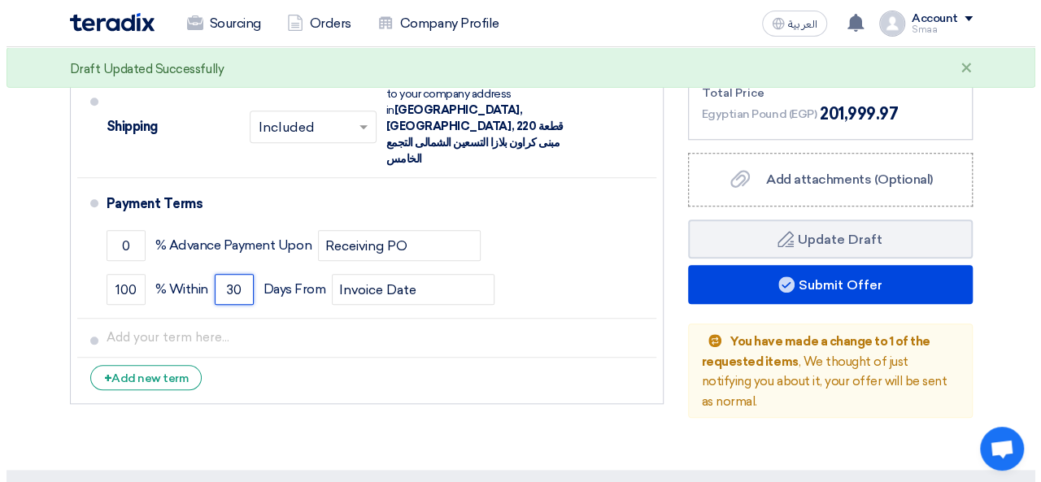
scroll to position [714, 0]
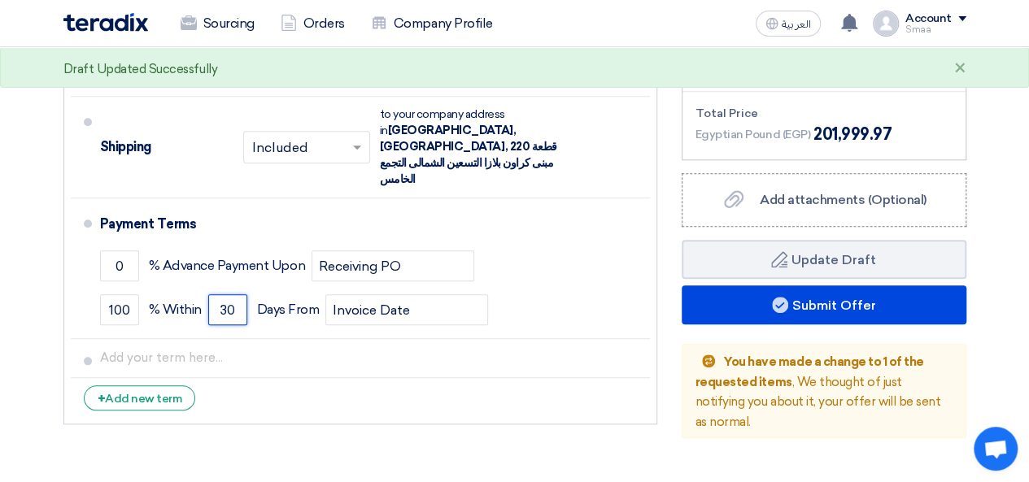
type input "30"
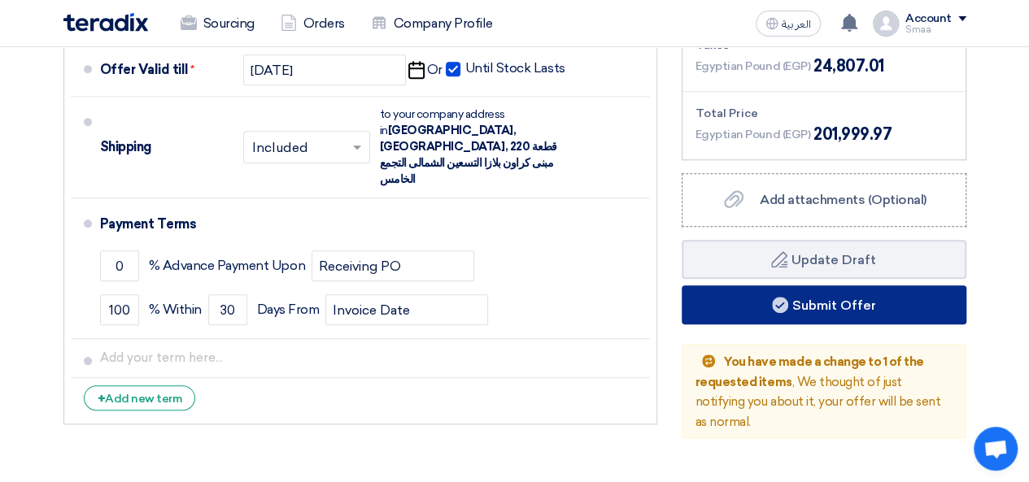
click at [807, 319] on button "Submit Offer" at bounding box center [824, 305] width 285 height 39
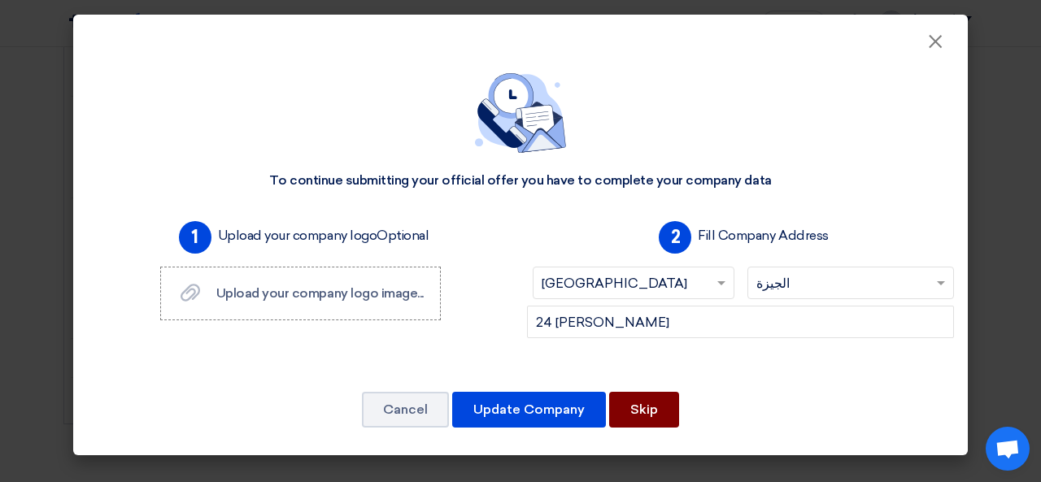
click at [641, 399] on button "Skip" at bounding box center [644, 410] width 70 height 36
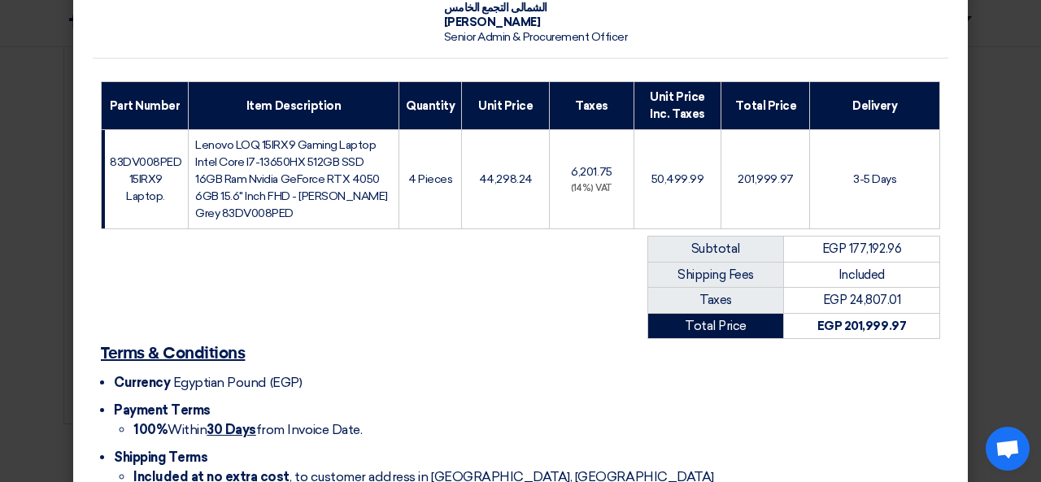
scroll to position [225, 0]
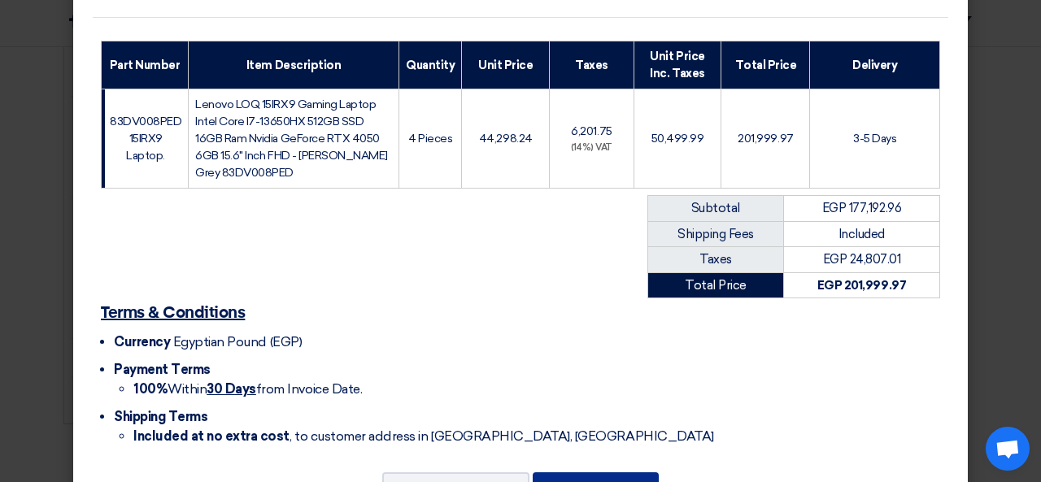
click at [613, 473] on button "Submit Offer" at bounding box center [596, 491] width 126 height 36
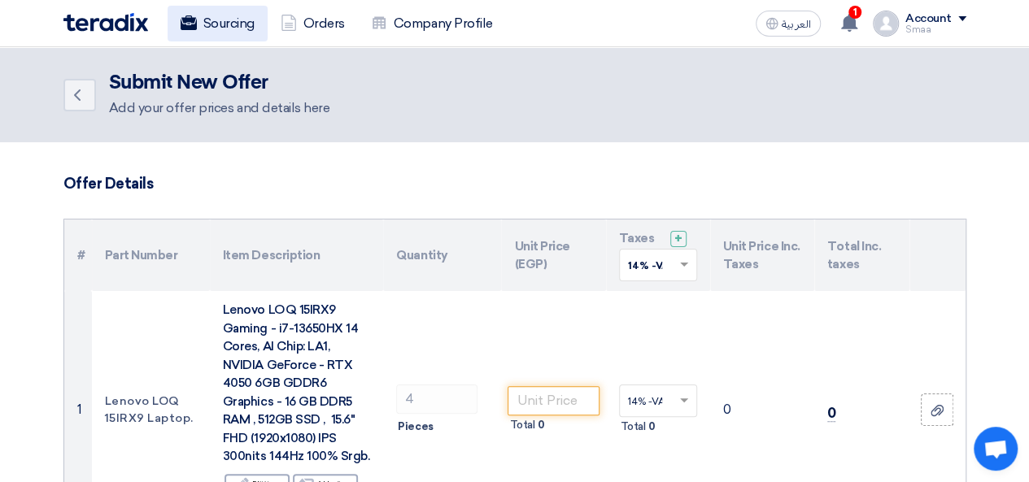
click at [215, 28] on link "Sourcing" at bounding box center [218, 24] width 100 height 36
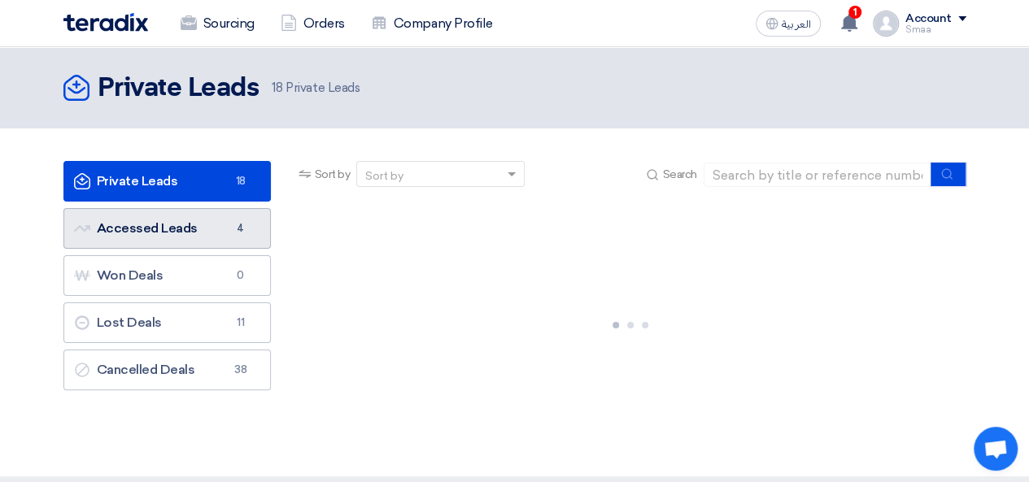
click at [196, 230] on link "Accessed Leads Accessed Leads 4" at bounding box center [166, 228] width 207 height 41
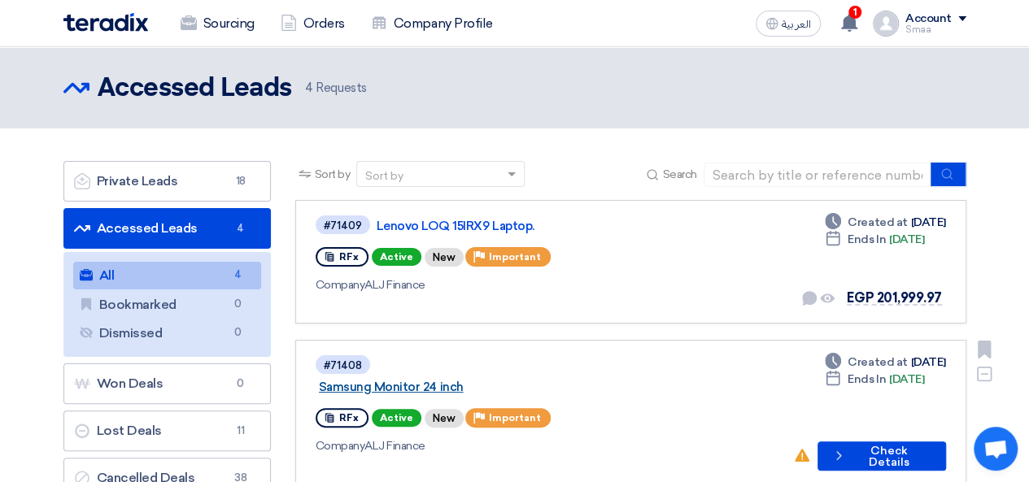
click at [431, 380] on link "Samsung Monitor 24 inch" at bounding box center [522, 387] width 407 height 15
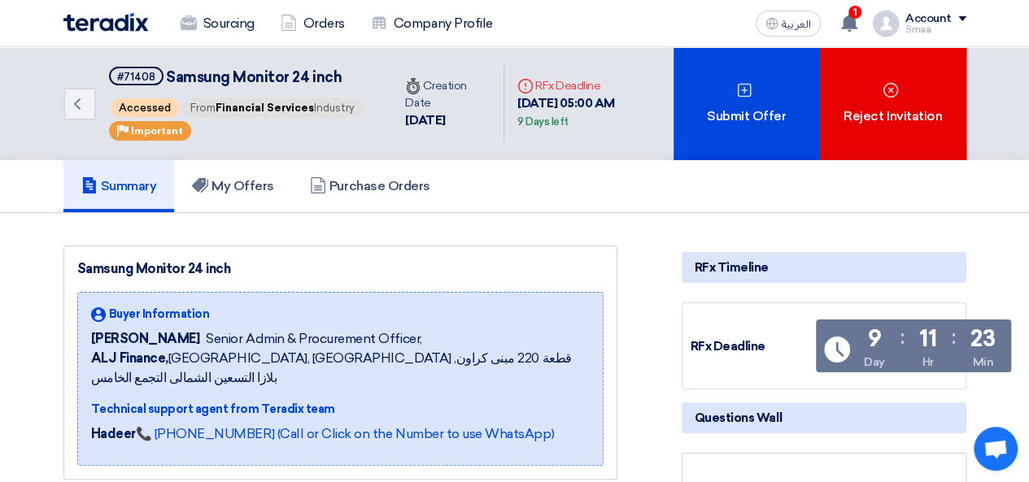
click at [445, 274] on div "Samsung Monitor 24 inch Buyer Information [PERSON_NAME] Senior Admin & Procurem…" at bounding box center [340, 363] width 554 height 234
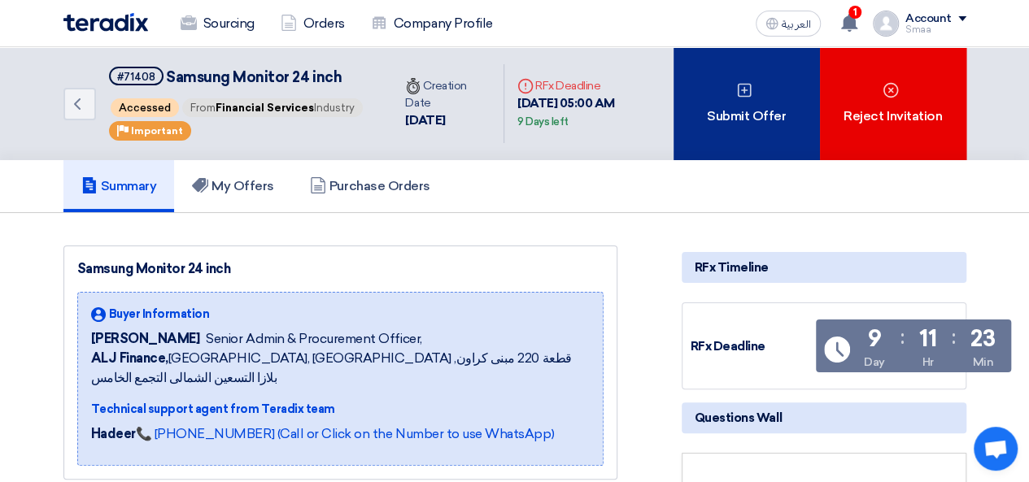
click at [771, 120] on div "Submit Offer" at bounding box center [747, 103] width 146 height 113
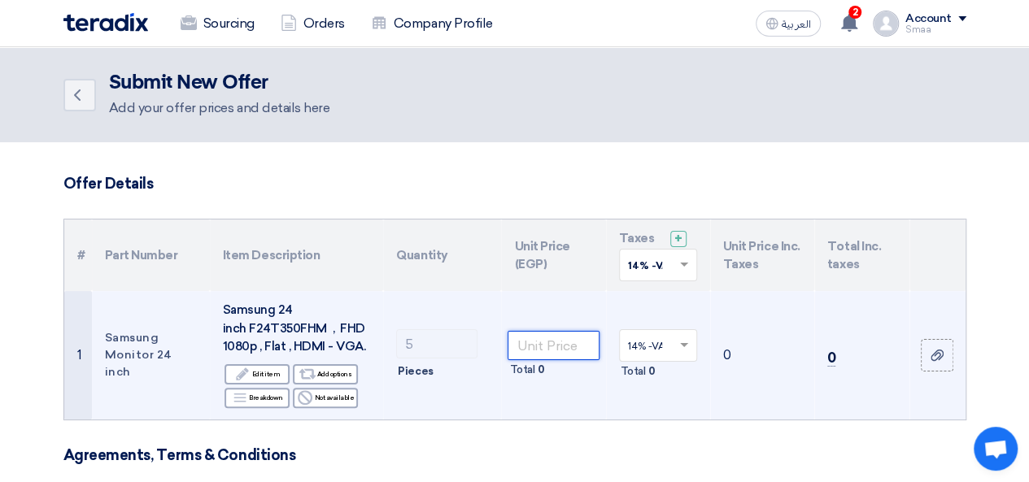
click at [553, 342] on input "number" at bounding box center [553, 345] width 91 height 29
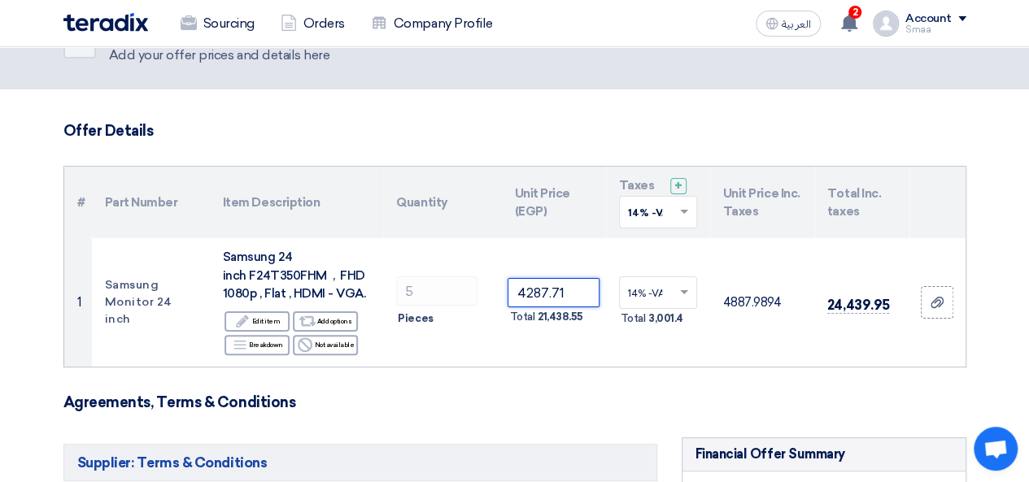
scroll to position [55, 0]
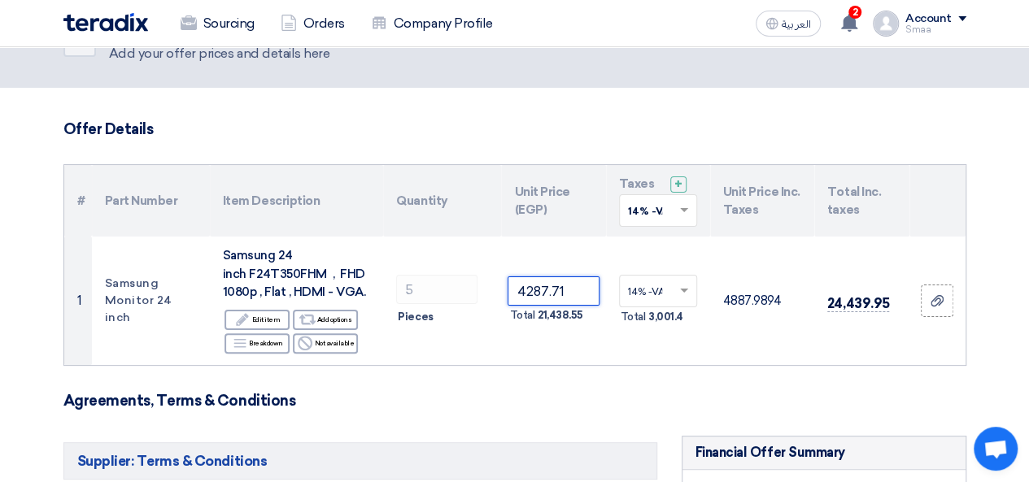
type input "4287.71"
click at [614, 392] on h3 "Agreements, Terms & Conditions" at bounding box center [514, 401] width 903 height 18
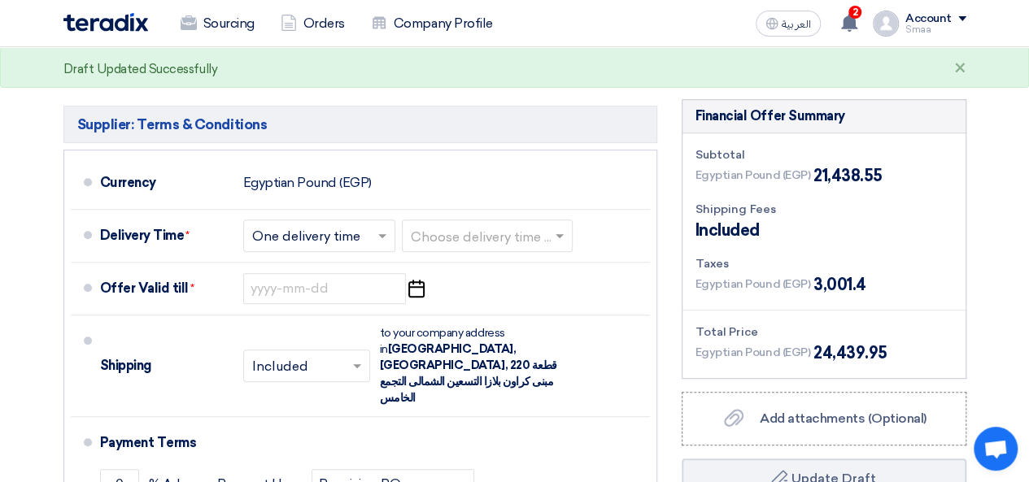
scroll to position [321, 0]
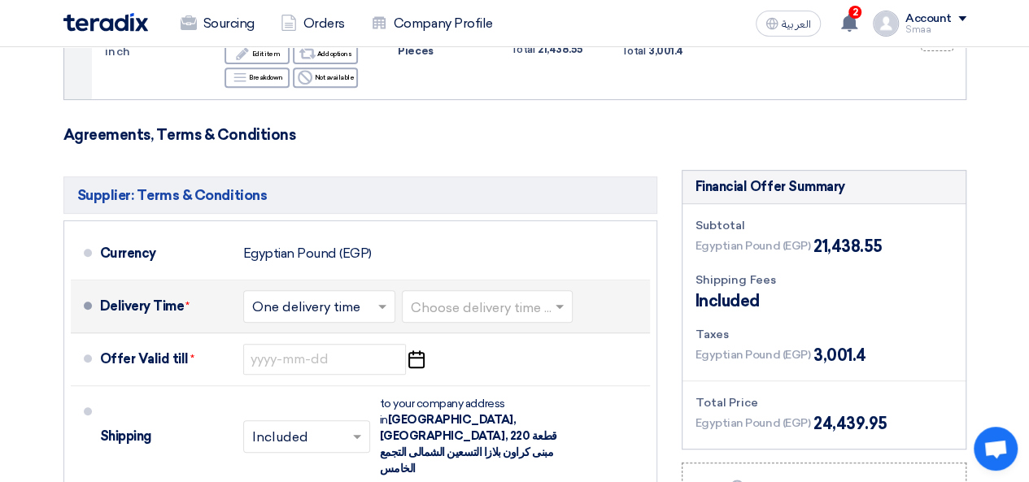
click at [562, 313] on span at bounding box center [562, 307] width 20 height 16
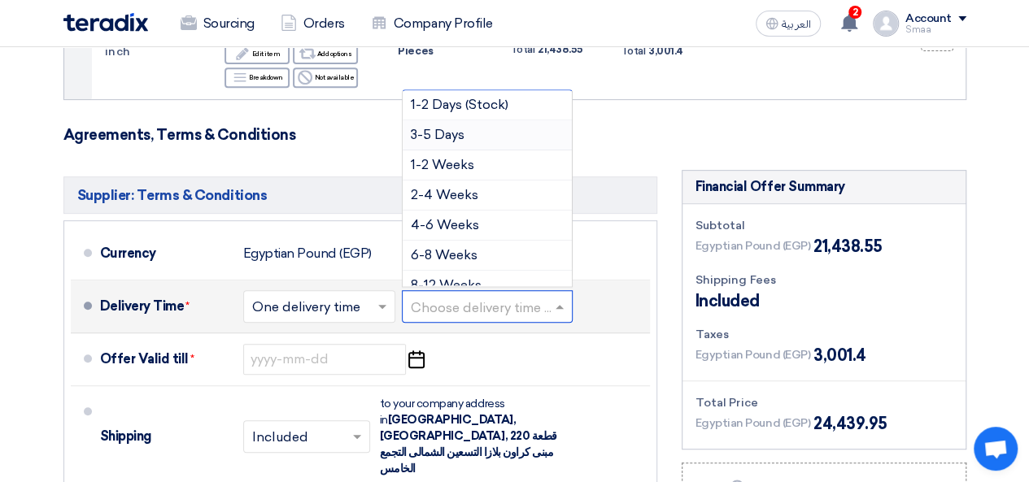
click at [422, 128] on span "3-5 Days" at bounding box center [438, 134] width 54 height 15
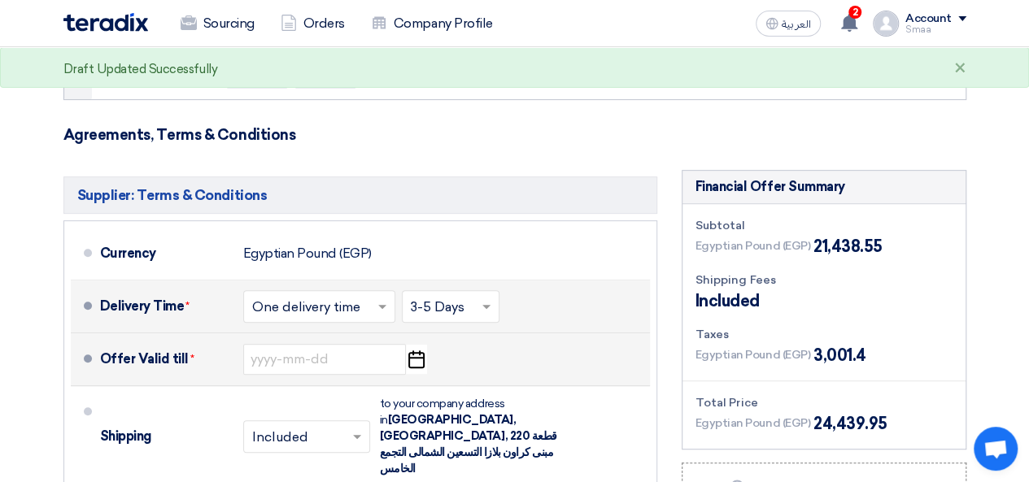
click at [412, 366] on use "button" at bounding box center [416, 360] width 16 height 18
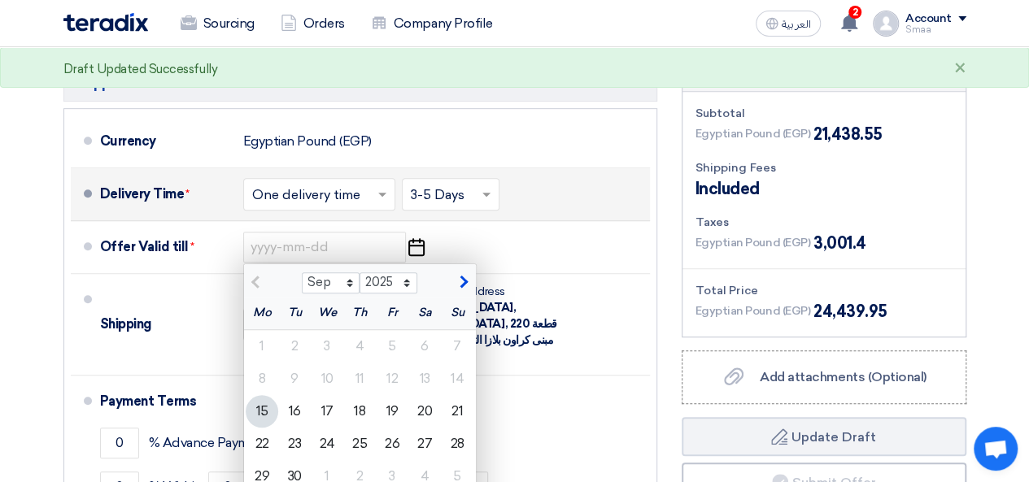
scroll to position [506, 0]
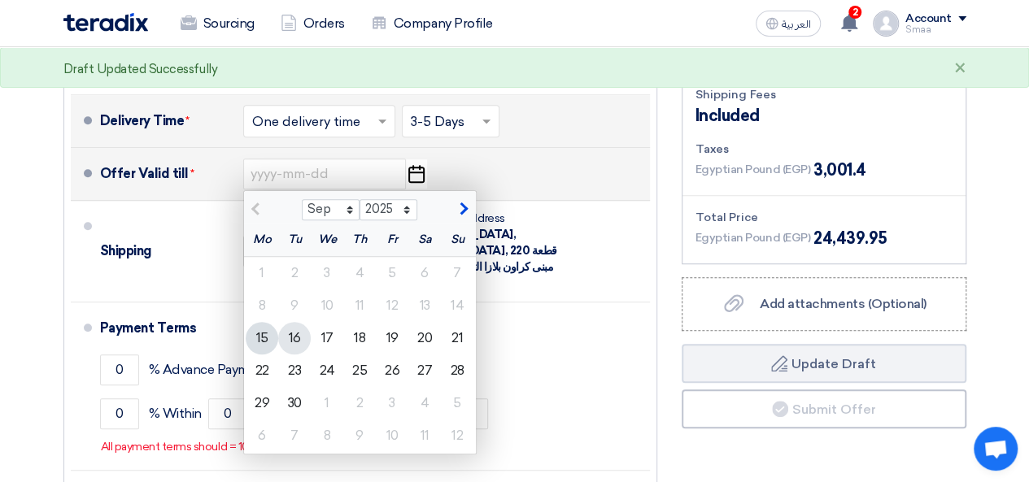
click at [302, 339] on div "16" at bounding box center [294, 338] width 33 height 33
type input "[DATE]"
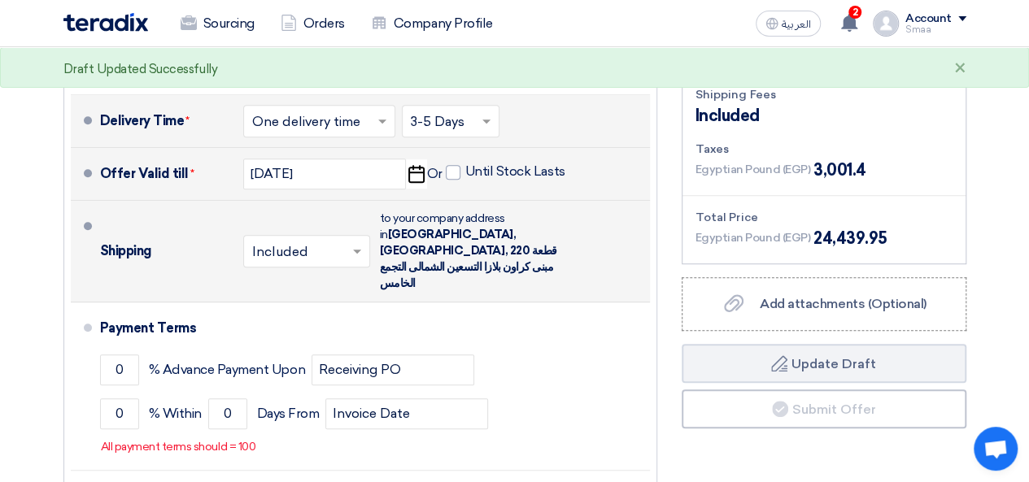
click at [357, 243] on span at bounding box center [359, 251] width 20 height 16
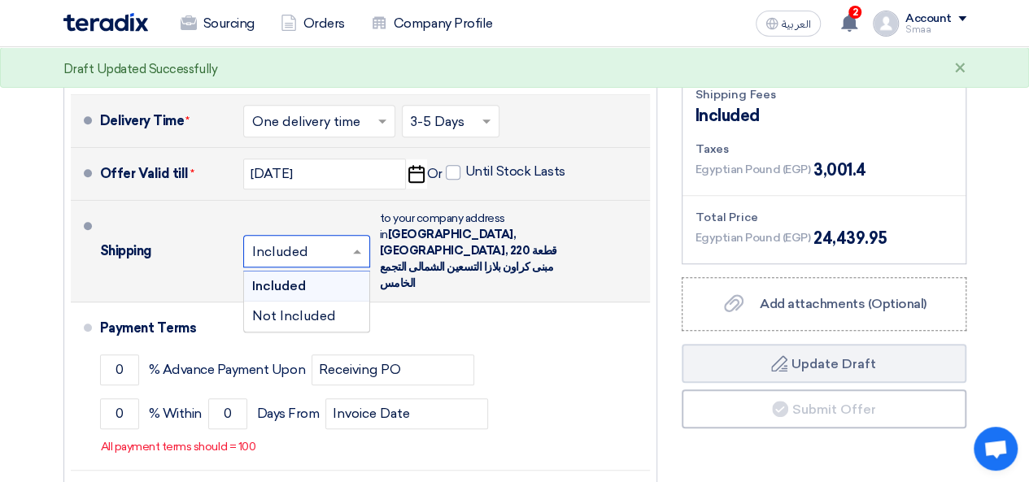
click at [330, 272] on div "Included" at bounding box center [306, 287] width 125 height 30
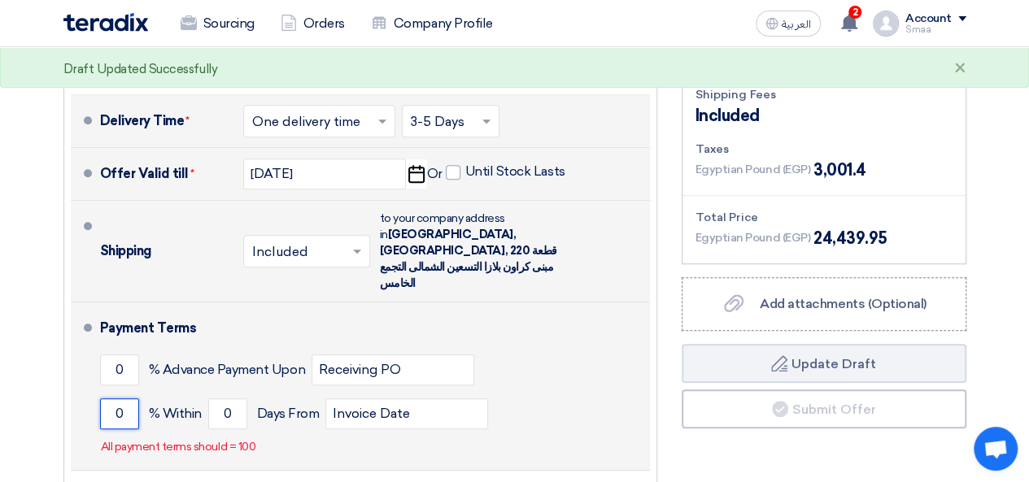
click at [125, 399] on input "0" at bounding box center [119, 414] width 39 height 31
type input "100"
click at [238, 399] on input "0" at bounding box center [227, 414] width 39 height 31
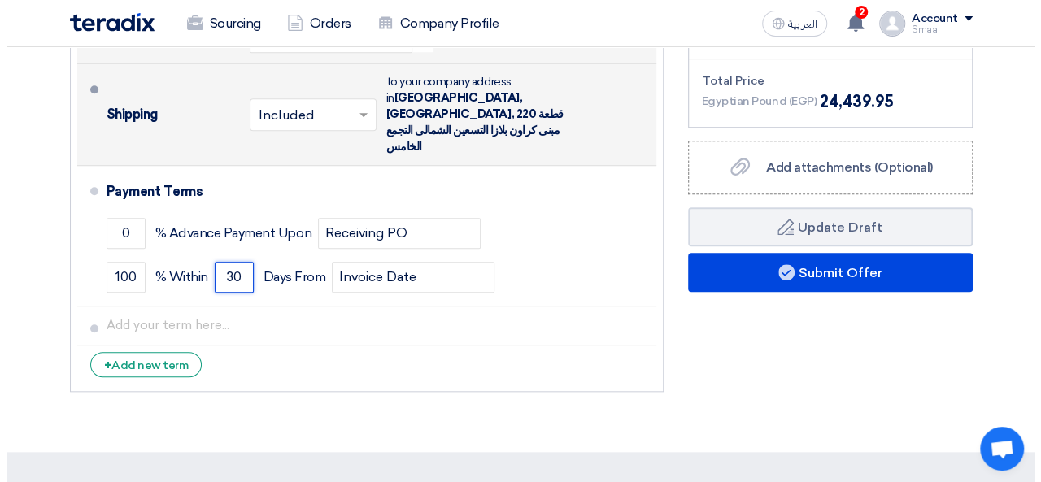
scroll to position [647, 0]
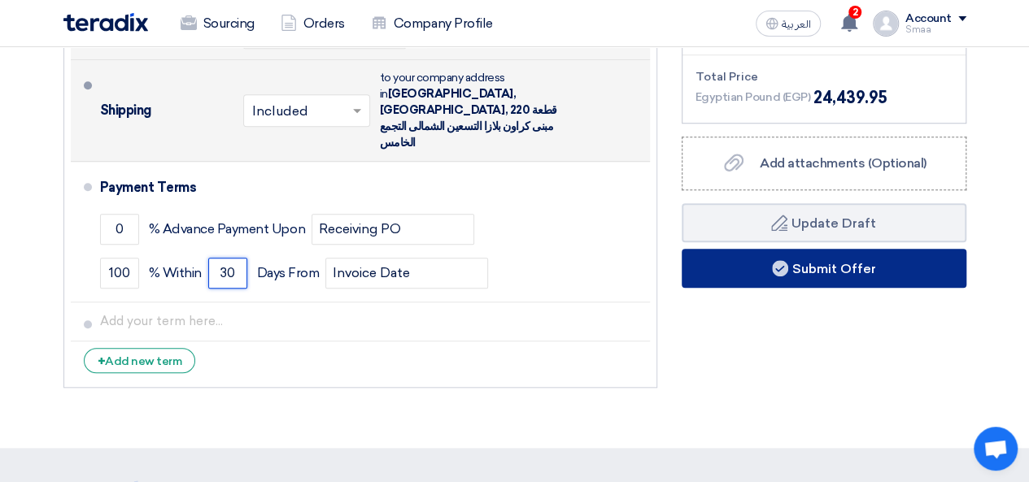
type input "30"
click at [730, 270] on button "Submit Offer" at bounding box center [824, 268] width 285 height 39
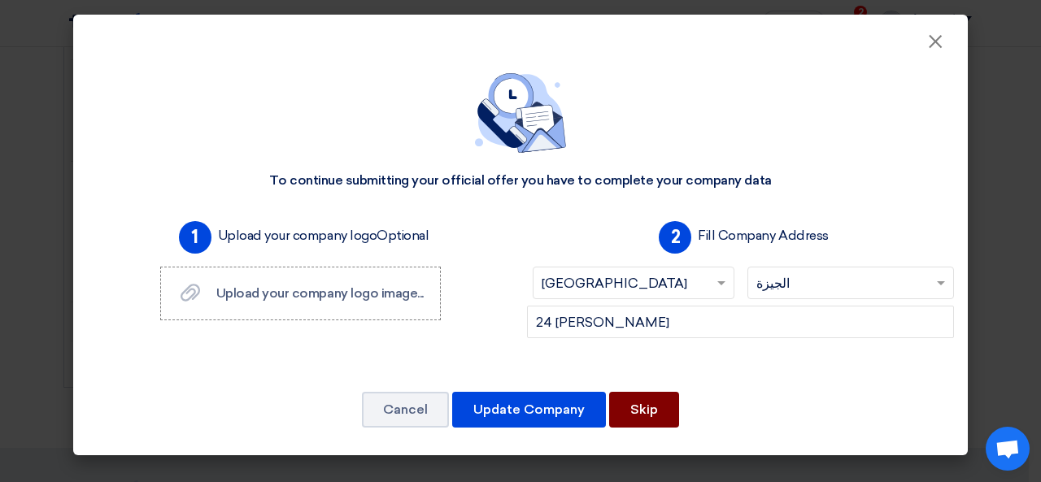
click at [666, 409] on button "Skip" at bounding box center [644, 410] width 70 height 36
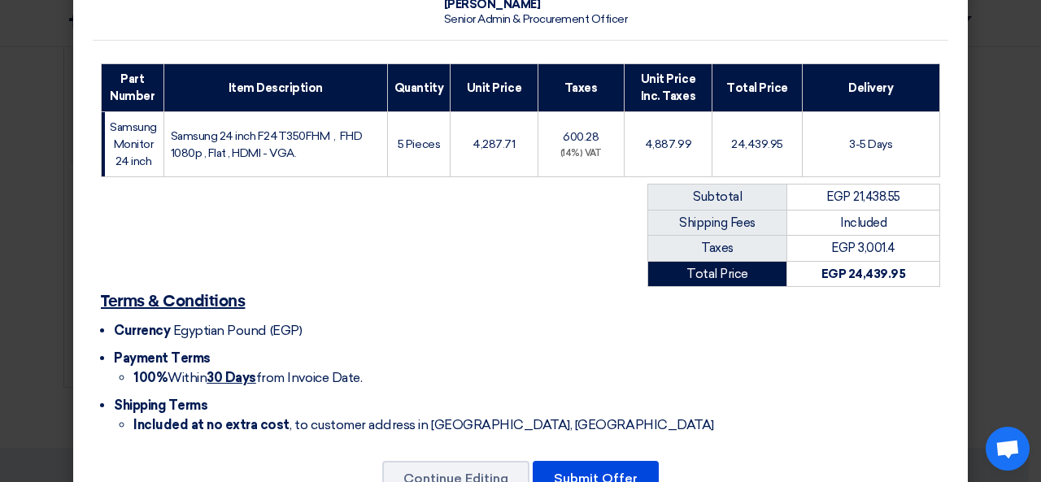
scroll to position [241, 0]
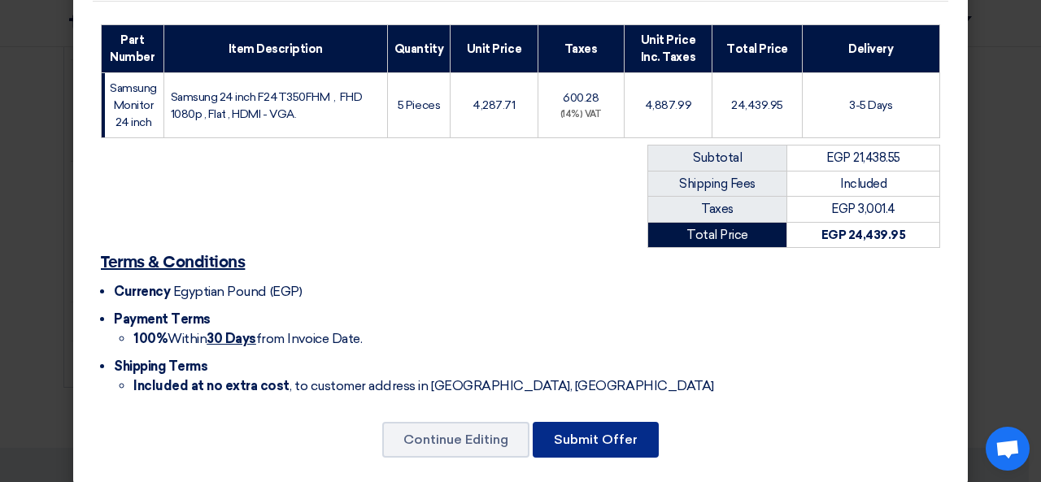
click at [578, 428] on button "Submit Offer" at bounding box center [596, 440] width 126 height 36
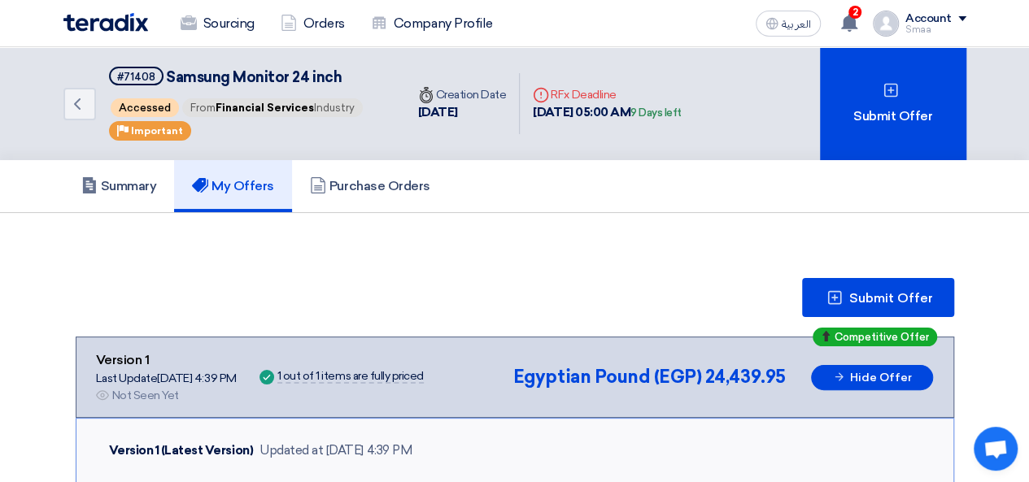
click at [852, 21] on use at bounding box center [849, 23] width 16 height 18
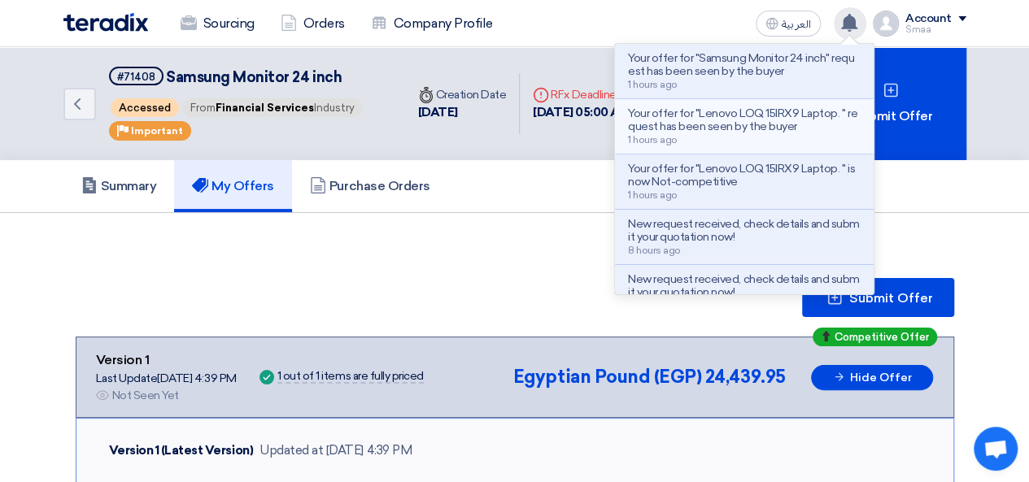
click at [778, 115] on p "Your offer for "Lenovo LOQ 15IRX9 Laptop. " request has been seen by the buyer" at bounding box center [744, 120] width 233 height 26
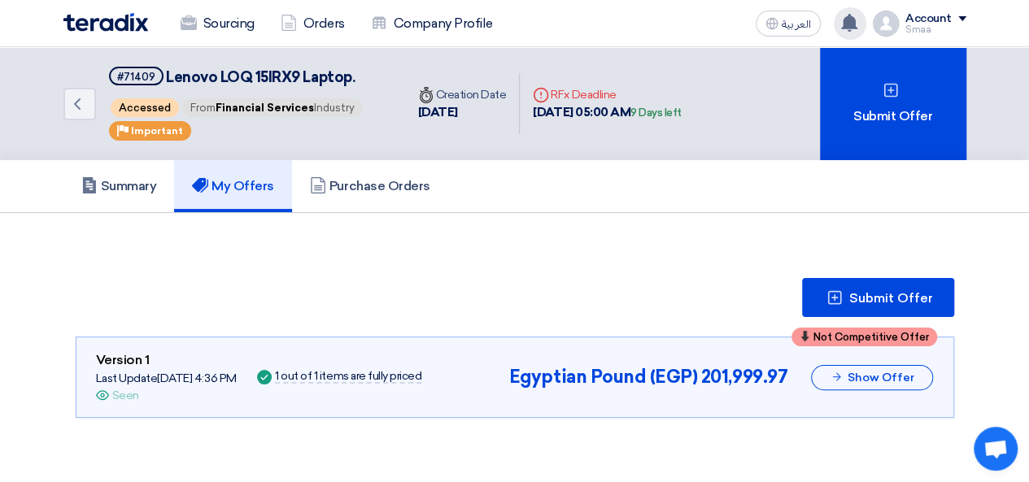
click at [848, 18] on use at bounding box center [849, 23] width 16 height 18
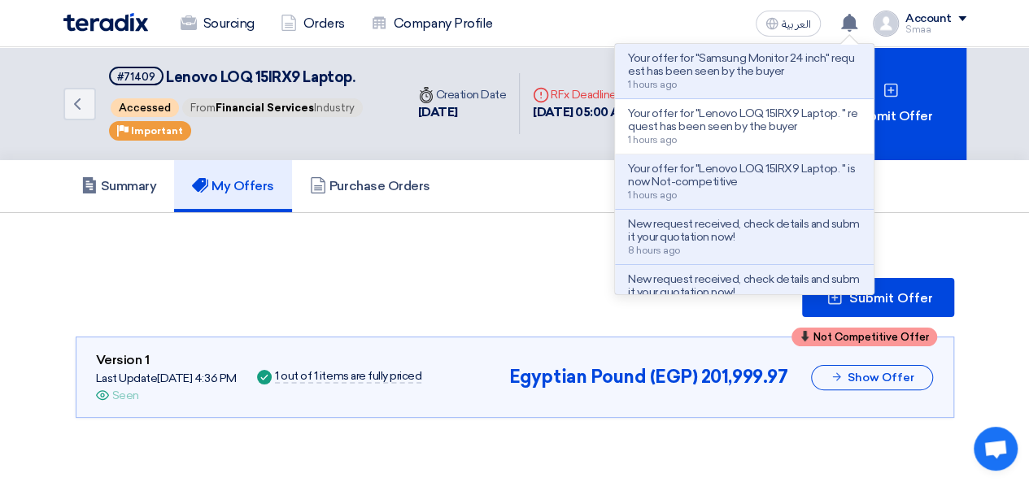
click at [689, 124] on p "Your offer for "Lenovo LOQ 15IRX9 Laptop. " request has been seen by the buyer" at bounding box center [744, 120] width 233 height 26
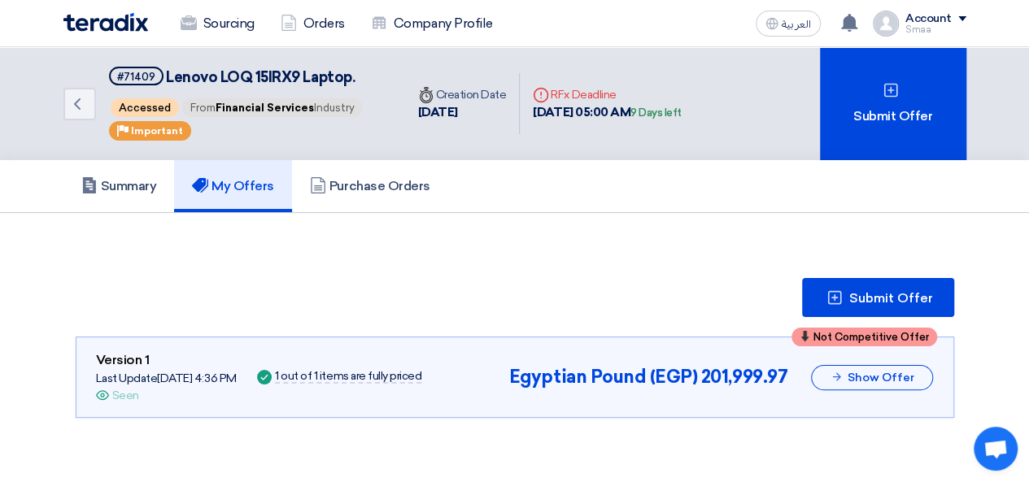
click at [116, 397] on div "Seen" at bounding box center [125, 395] width 27 height 17
click at [99, 395] on icon "Offer is Seen" at bounding box center [102, 395] width 13 height 13
click at [273, 276] on section "Submit Offer Not Competitive Offer Version 1 Last Update [DATE] 4:36 PM Offer i…" at bounding box center [514, 348] width 903 height 205
click at [377, 182] on h5 "Purchase Orders" at bounding box center [370, 186] width 120 height 16
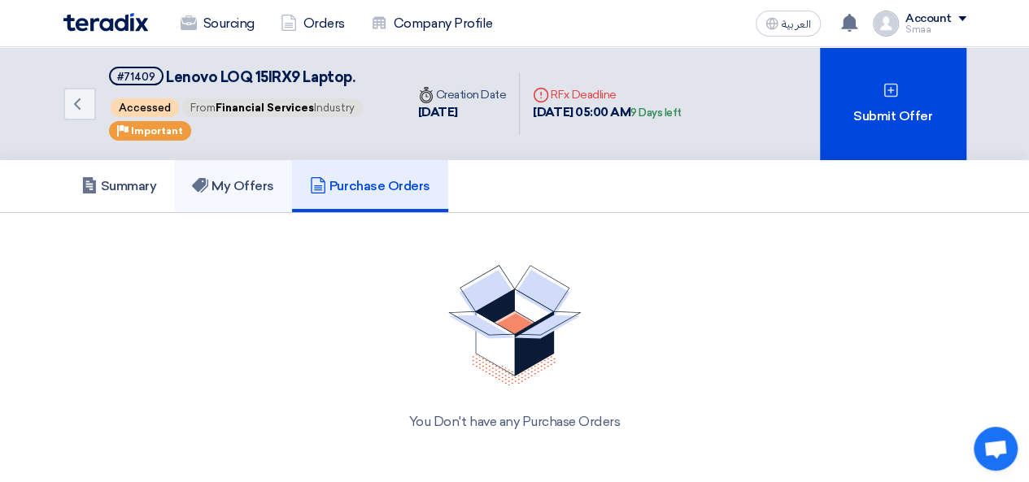
click at [244, 193] on h5 "My Offers" at bounding box center [233, 186] width 82 height 16
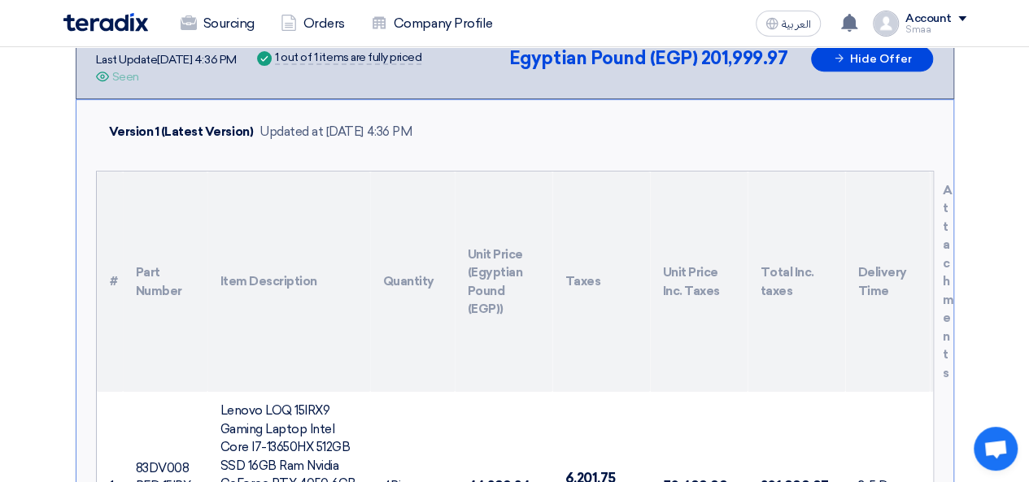
scroll to position [130, 0]
